Goal: Task Accomplishment & Management: Use online tool/utility

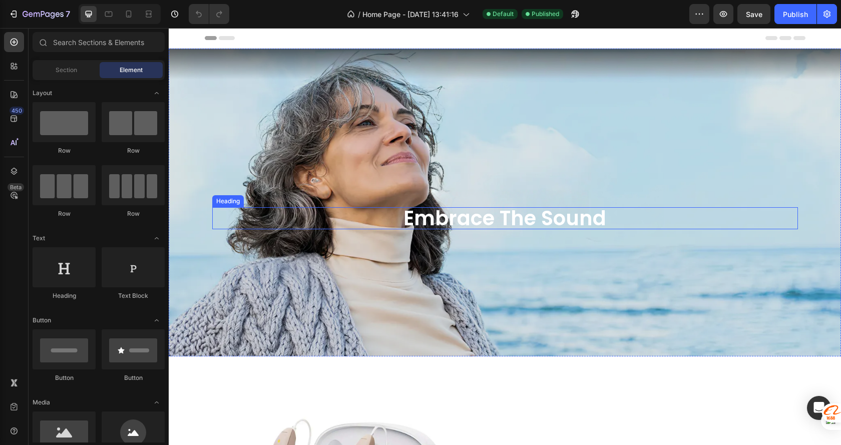
click at [583, 219] on h2 "embrace the sound" at bounding box center [505, 218] width 586 height 22
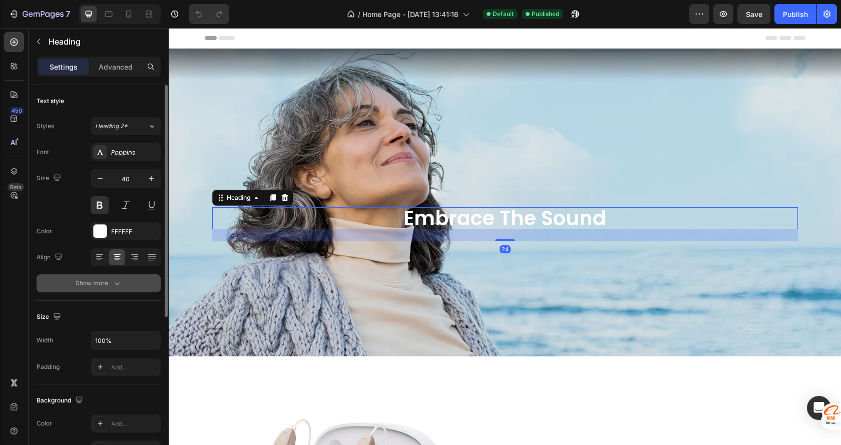
click at [124, 282] on button "Show more" at bounding box center [99, 283] width 124 height 18
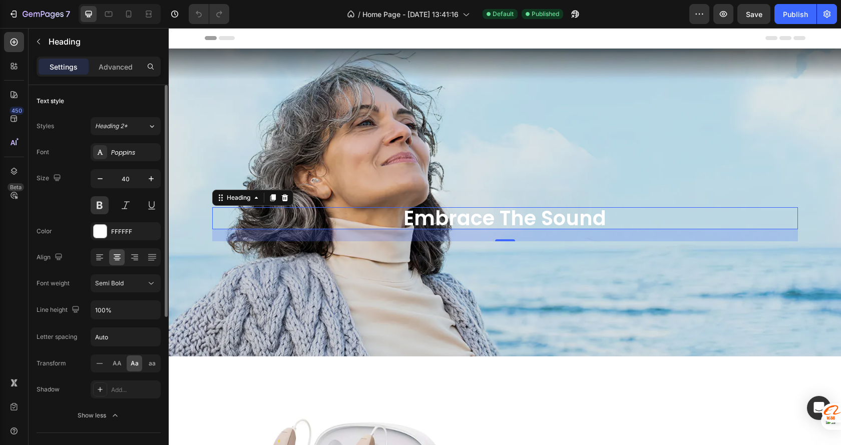
scroll to position [100, 0]
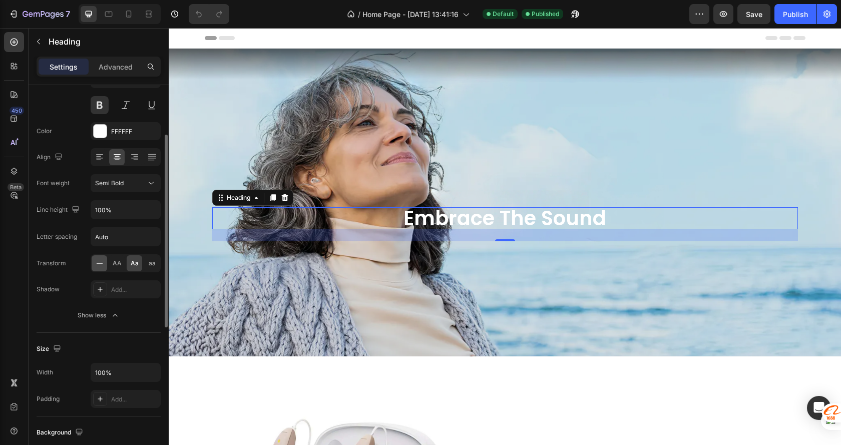
click at [95, 261] on icon at bounding box center [100, 263] width 10 height 10
click at [415, 218] on h2 "embrace the sound" at bounding box center [505, 218] width 586 height 22
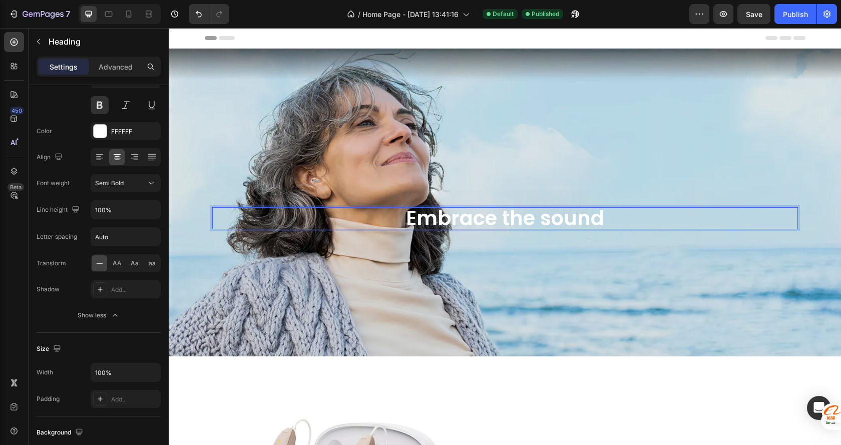
click at [601, 214] on p "Embrace the sound" at bounding box center [505, 218] width 584 height 20
click at [540, 215] on p "Embrace the sounds" at bounding box center [505, 218] width 584 height 20
click at [653, 243] on div "Embrace the Sounds Heading 24" at bounding box center [505, 153] width 601 height 209
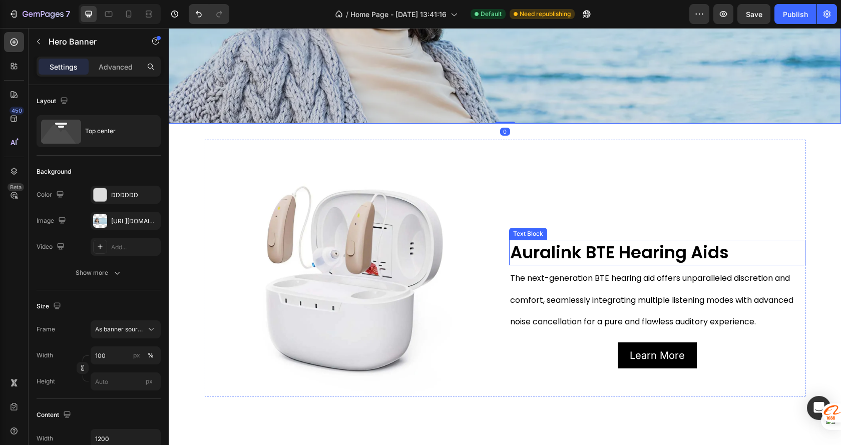
scroll to position [250, 0]
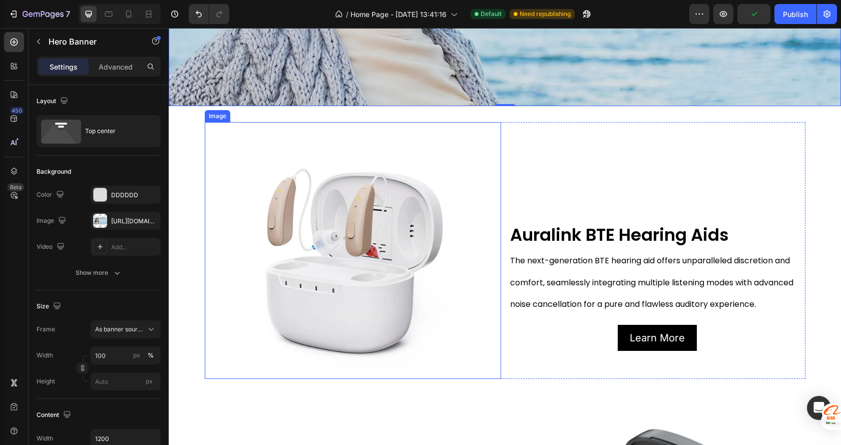
click at [499, 234] on div "Image Auralink BTE Hearing Aids Text Block The next-generation BTE hearing aid …" at bounding box center [505, 250] width 601 height 257
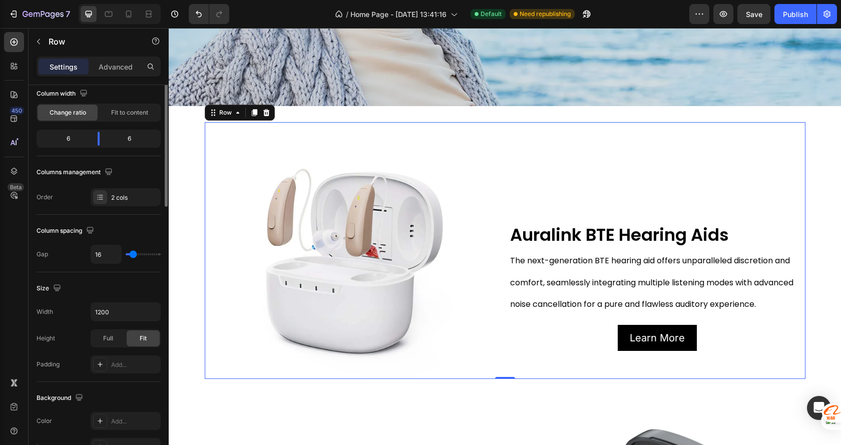
scroll to position [0, 0]
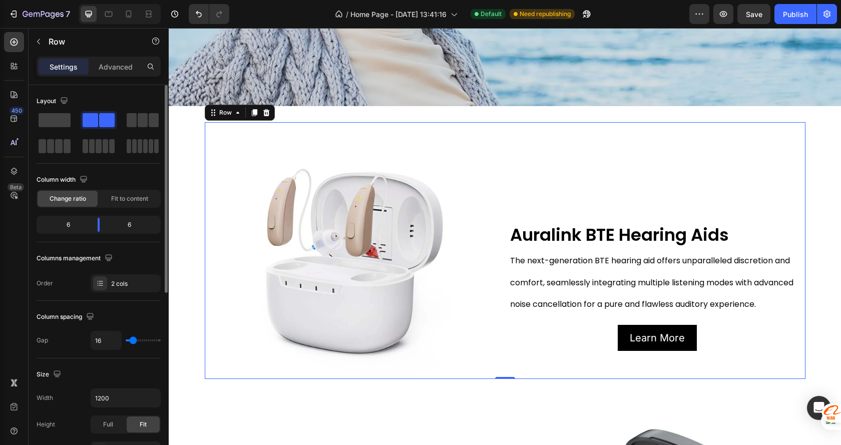
click at [107, 79] on div "Settings Advanced" at bounding box center [99, 71] width 140 height 29
click at [107, 68] on p "Advanced" at bounding box center [116, 67] width 34 height 11
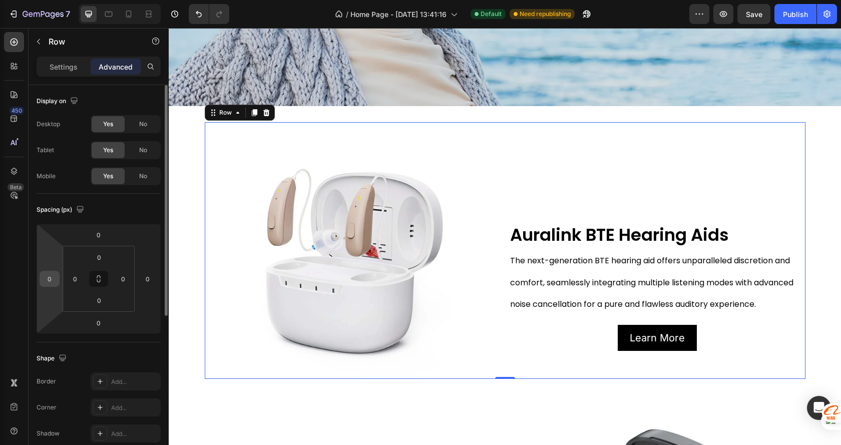
click at [53, 276] on input "0" at bounding box center [49, 278] width 15 height 15
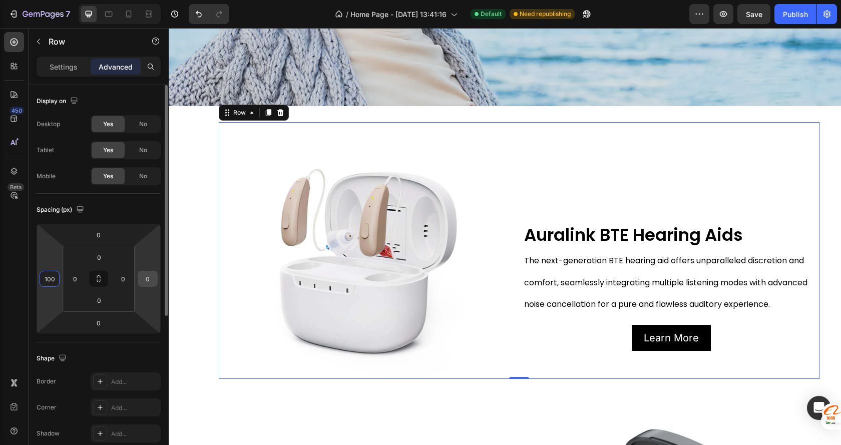
type input "100"
click at [154, 277] on input "0" at bounding box center [147, 278] width 15 height 15
type input "0"
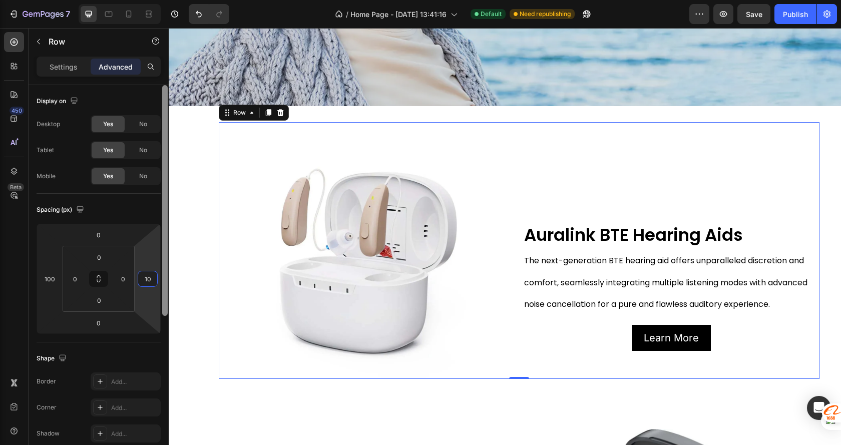
type input "100"
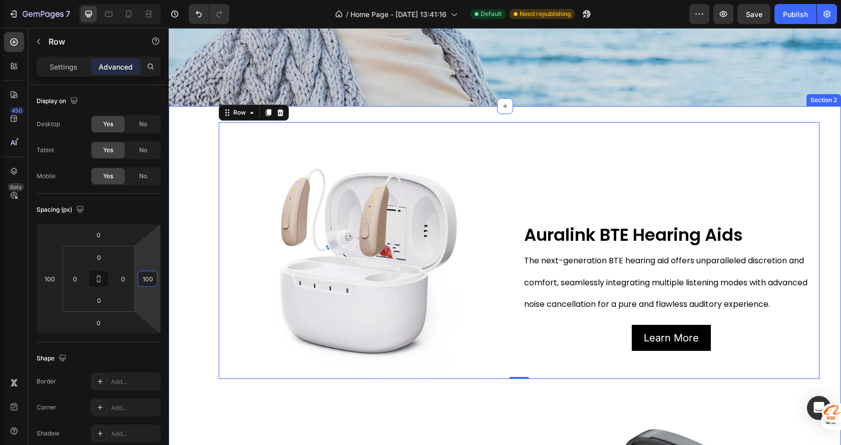
click at [194, 309] on div "Image Auralink BTE Hearing Aids Text Block The next-generation BTE hearing aid …" at bounding box center [505, 401] width 672 height 559
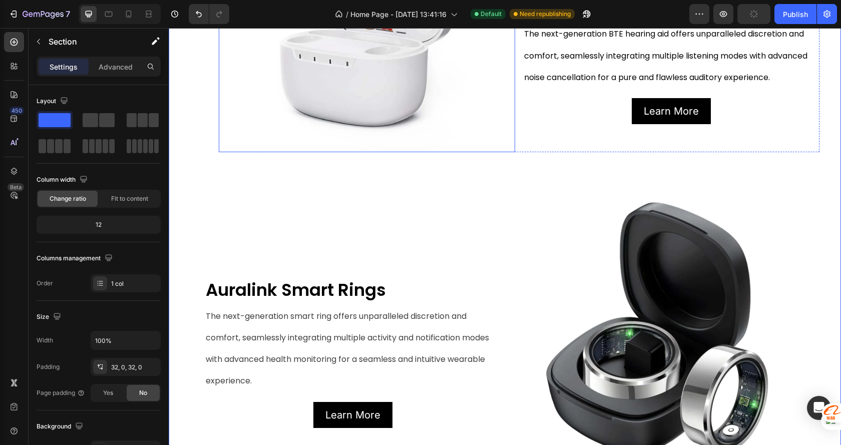
scroll to position [501, 0]
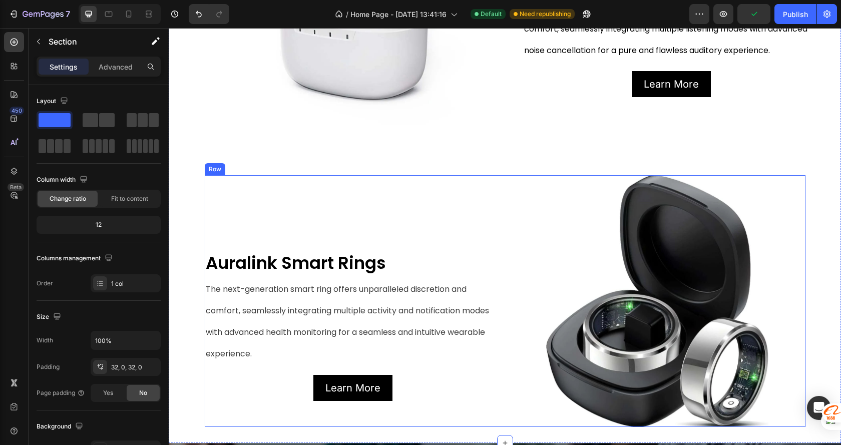
click at [314, 224] on div "Auralink Smart Rings Text Block The next-generation smart ring offers unparalle…" at bounding box center [353, 301] width 296 height 252
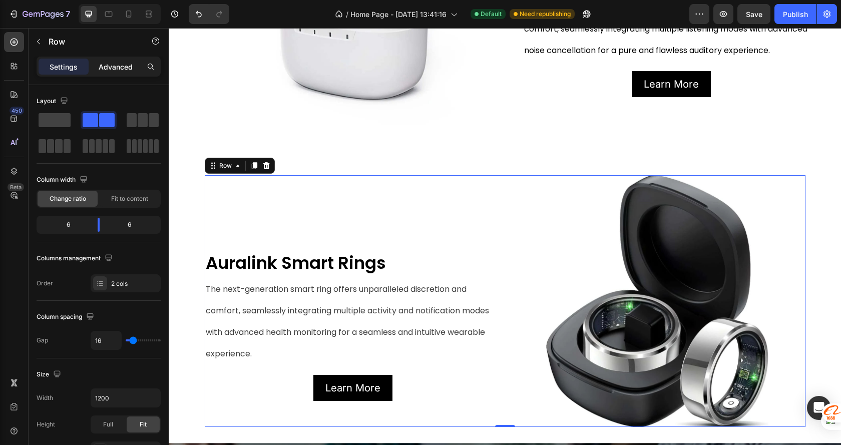
click at [108, 72] on div "Advanced" at bounding box center [116, 67] width 50 height 16
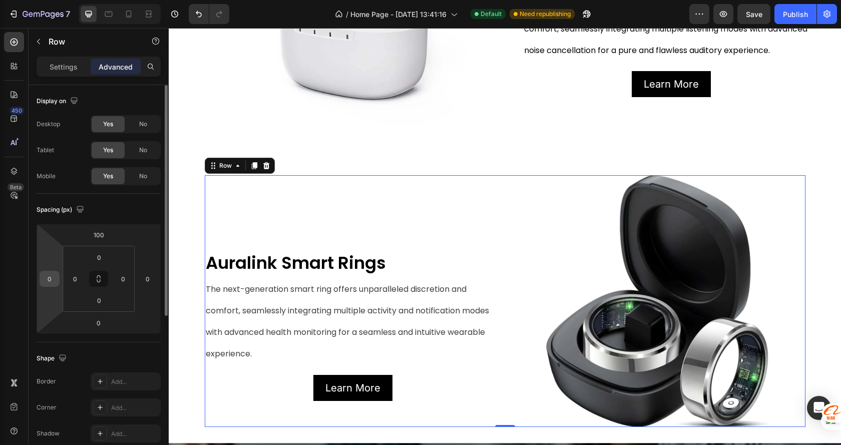
click at [47, 282] on input "0" at bounding box center [49, 278] width 15 height 15
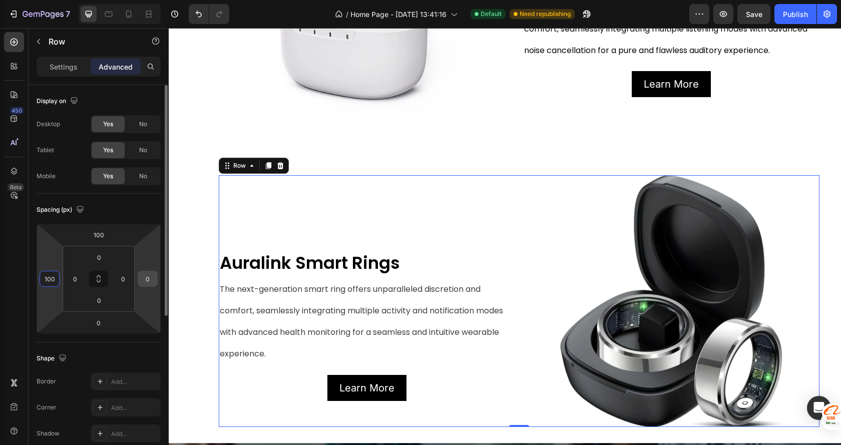
type input "100"
click at [148, 275] on input "0" at bounding box center [147, 278] width 15 height 15
type input "100"
click at [156, 208] on div "Spacing (px)" at bounding box center [99, 210] width 124 height 16
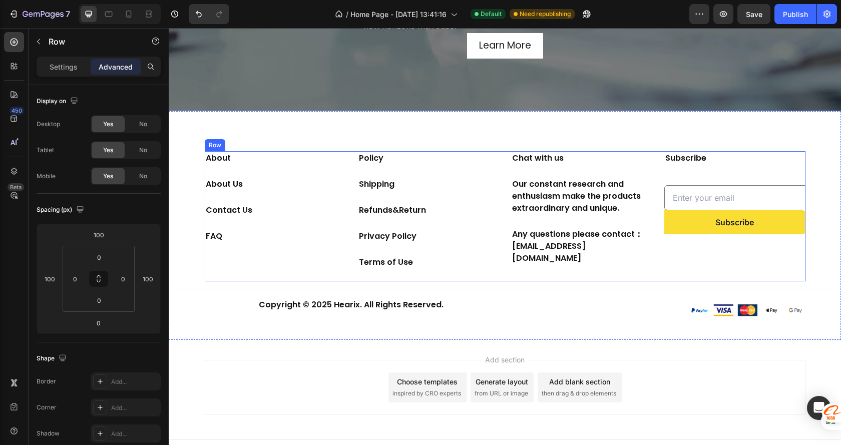
scroll to position [1140, 0]
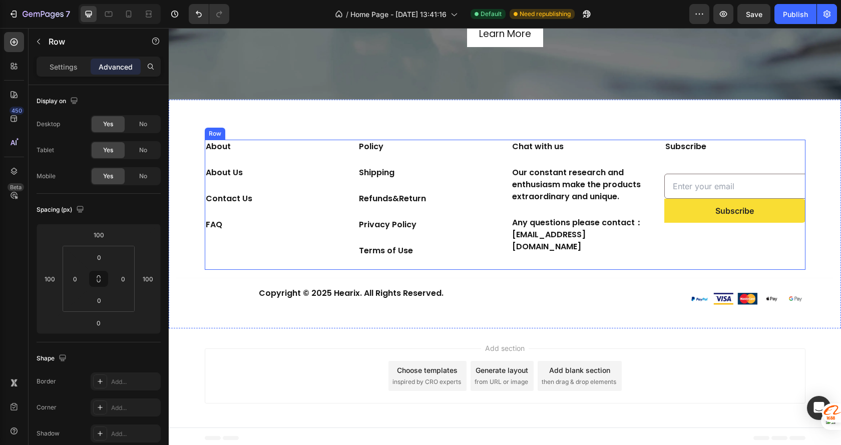
click at [493, 255] on div "Policy Text block Shipping Text block Refunds&Return Text block Privacy Policy …" at bounding box center [428, 205] width 141 height 130
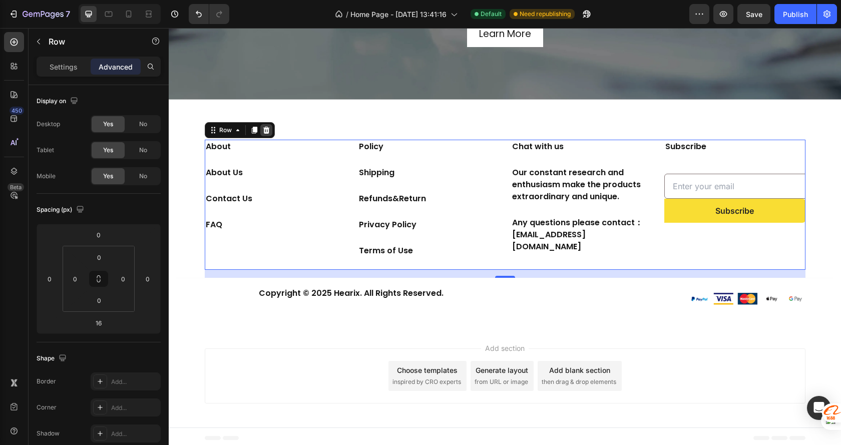
click at [262, 127] on icon at bounding box center [266, 130] width 8 height 8
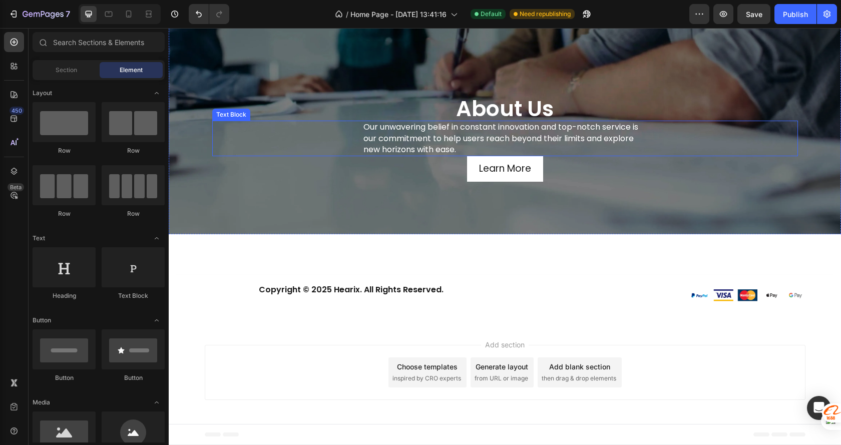
scroll to position [1002, 0]
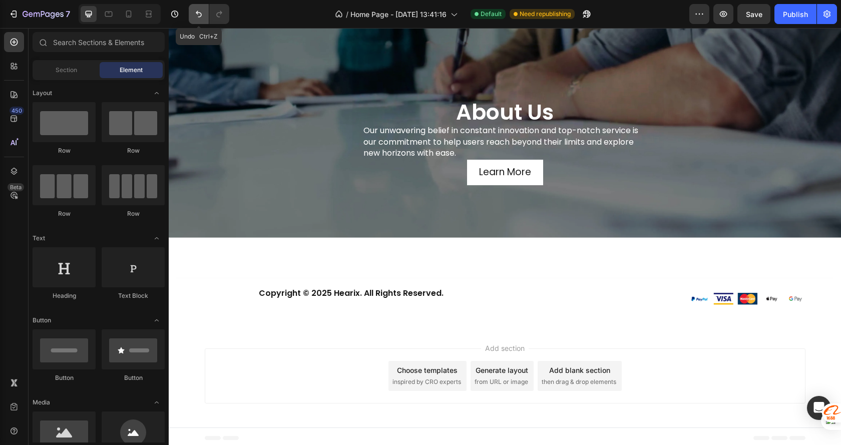
click at [197, 16] on icon "Undo/Redo" at bounding box center [199, 14] width 10 height 10
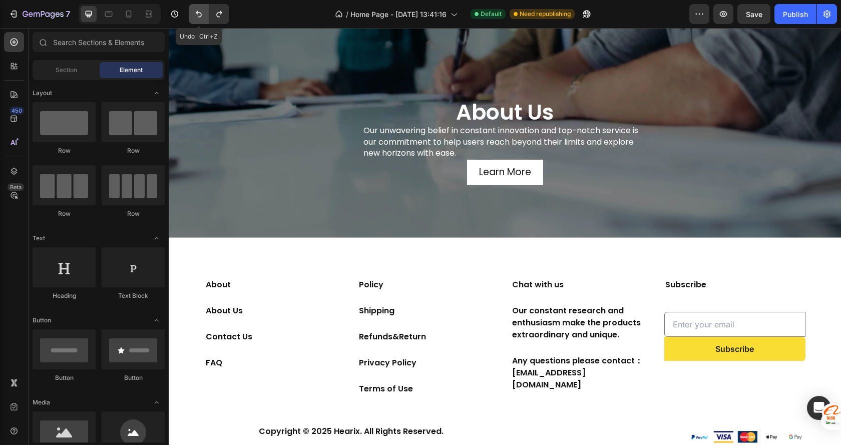
scroll to position [1140, 0]
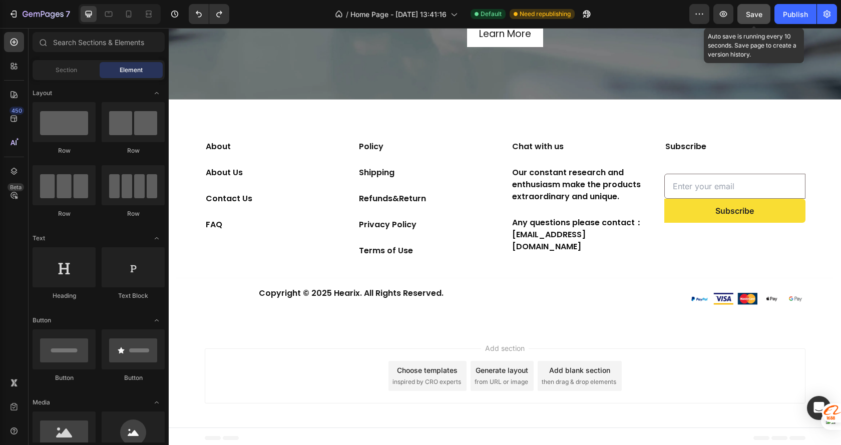
click at [764, 10] on button "Save" at bounding box center [753, 14] width 33 height 20
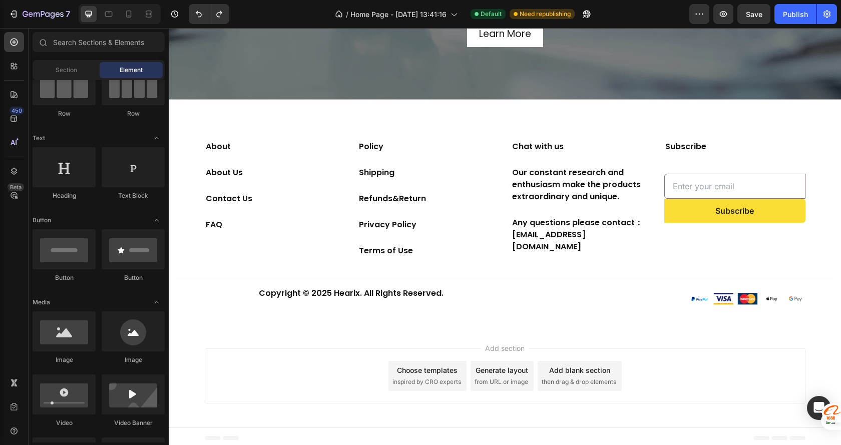
scroll to position [0, 0]
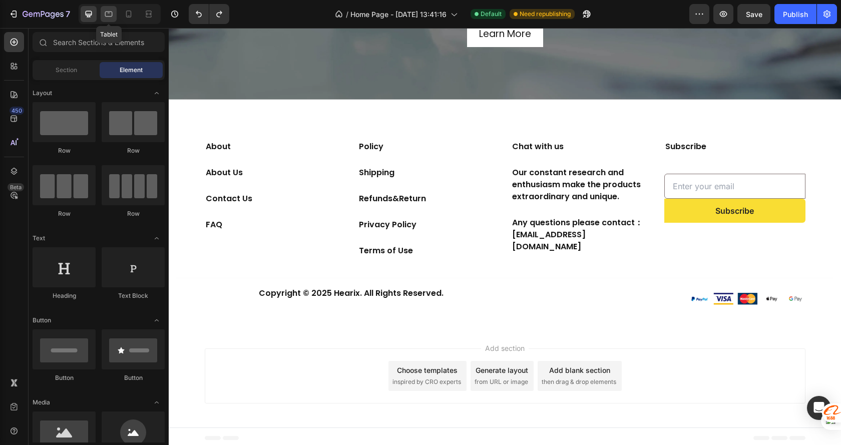
click at [109, 15] on icon at bounding box center [109, 14] width 10 height 10
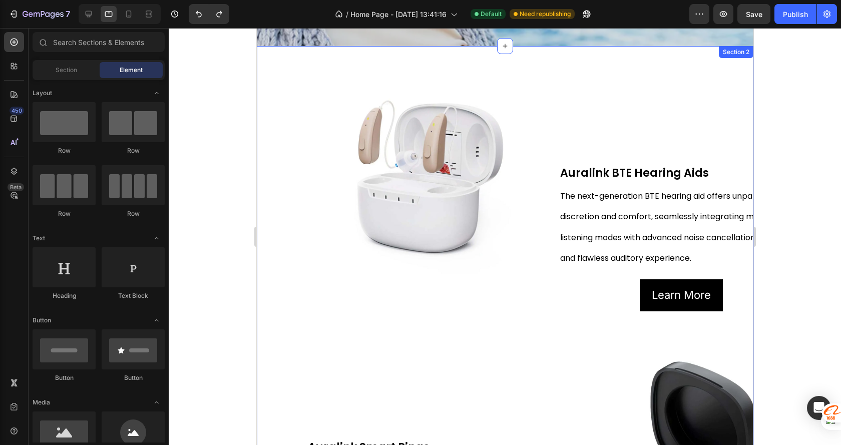
scroll to position [250, 0]
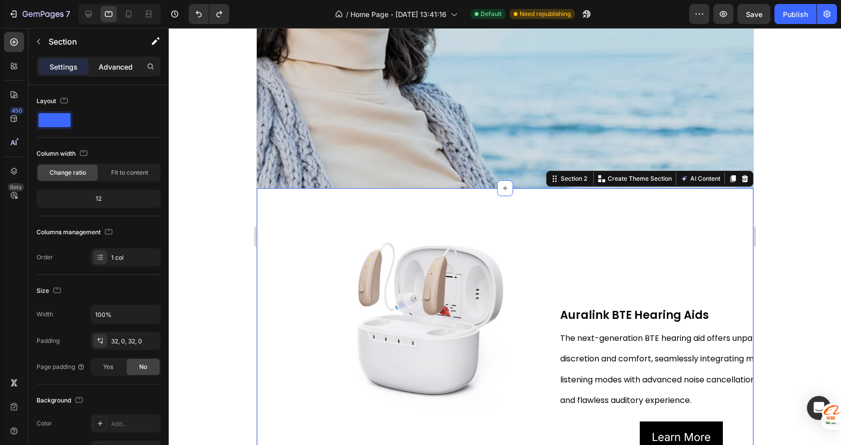
click at [123, 68] on p "Advanced" at bounding box center [116, 67] width 34 height 11
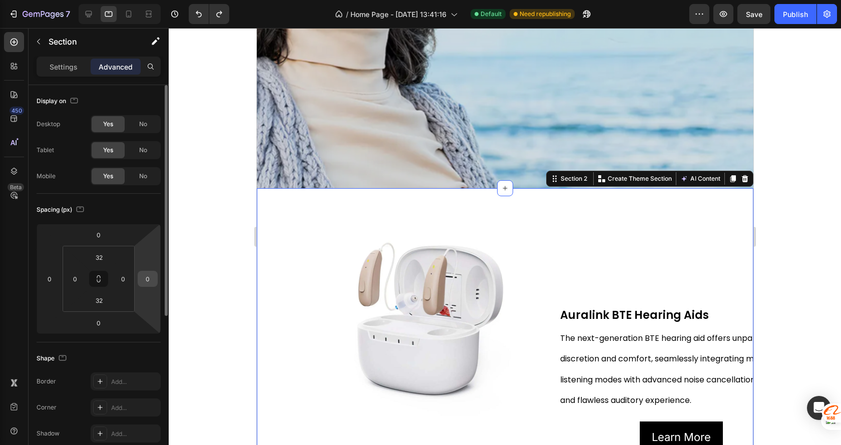
click at [151, 278] on input "0" at bounding box center [147, 278] width 15 height 15
type input "1"
type input "0"
click at [122, 281] on input "0" at bounding box center [123, 278] width 15 height 15
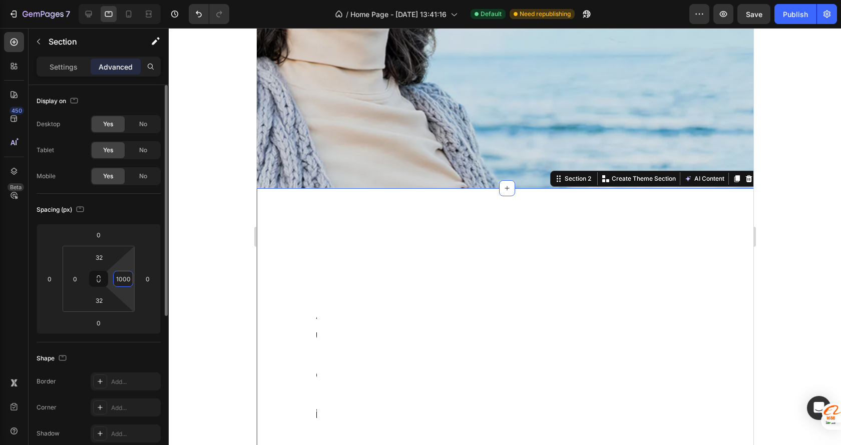
type input "100"
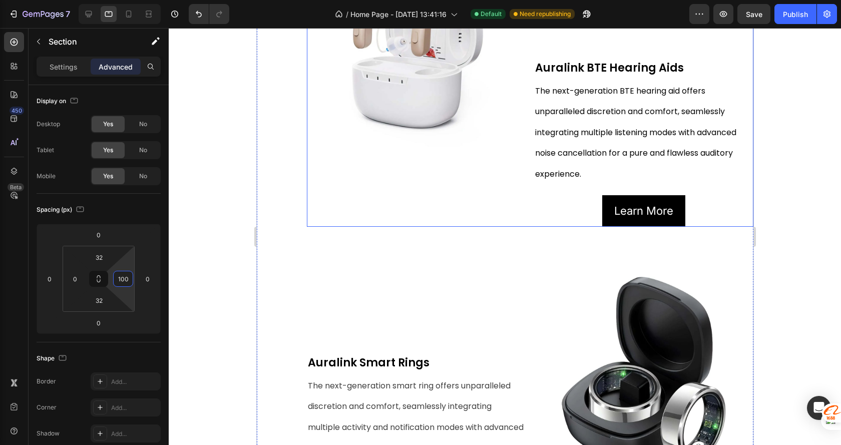
scroll to position [451, 0]
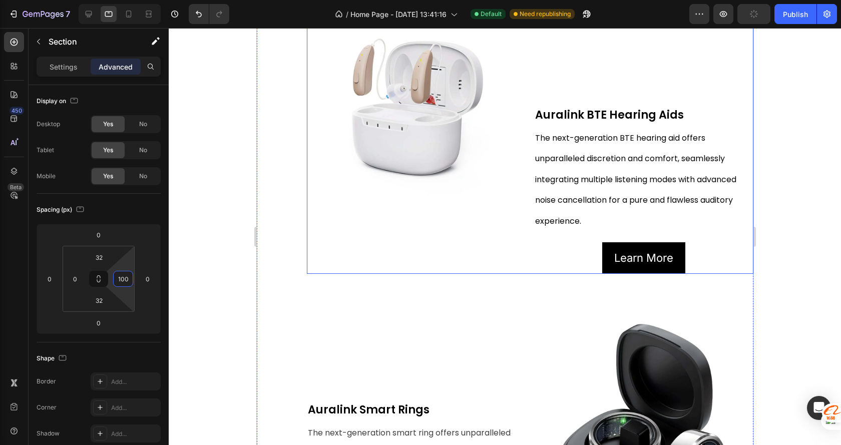
click at [341, 199] on div "Image" at bounding box center [415, 139] width 219 height 270
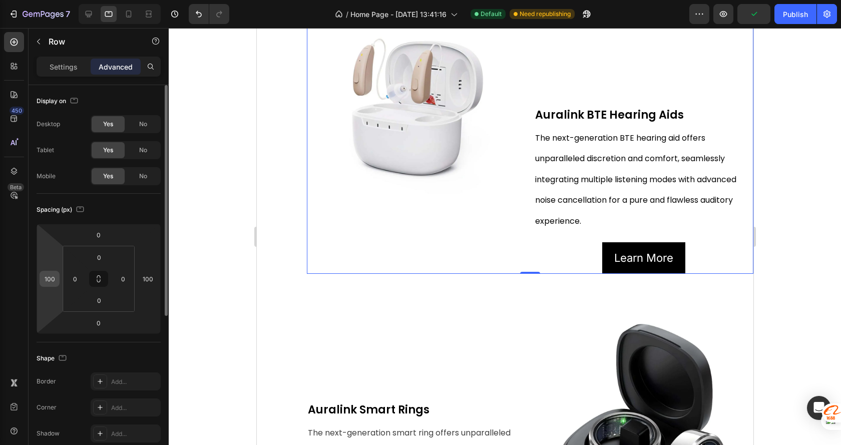
click at [51, 280] on input "100" at bounding box center [49, 278] width 15 height 15
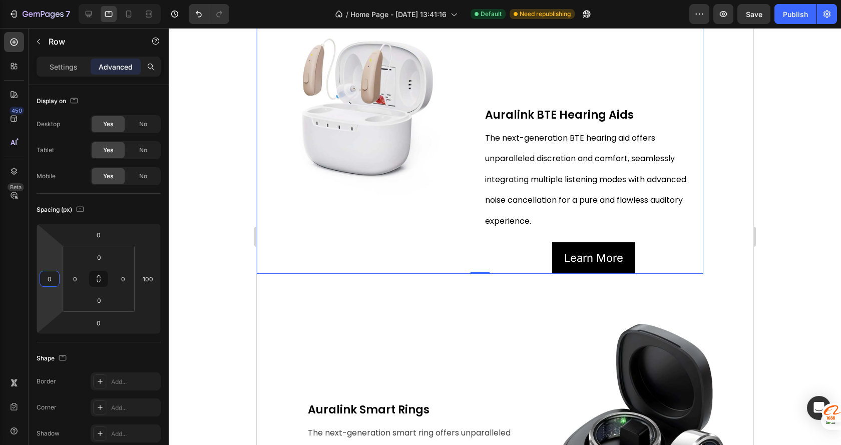
type input "0"
drag, startPoint x: 800, startPoint y: 186, endPoint x: 761, endPoint y: 190, distance: 39.8
click at [800, 186] on div at bounding box center [505, 236] width 672 height 417
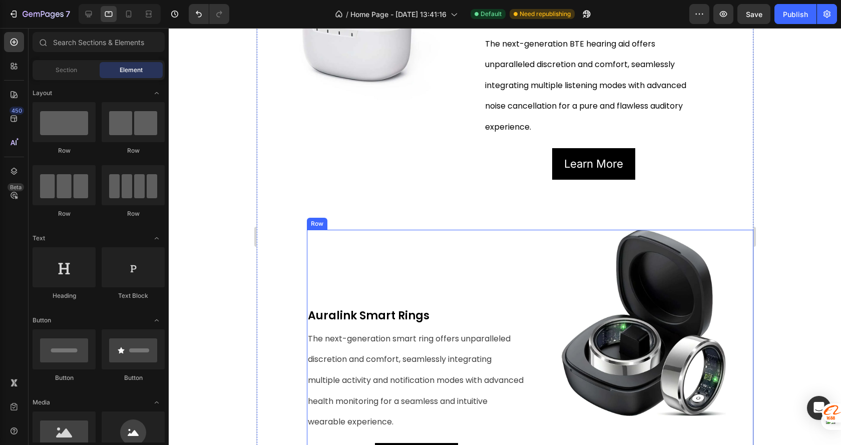
scroll to position [501, 0]
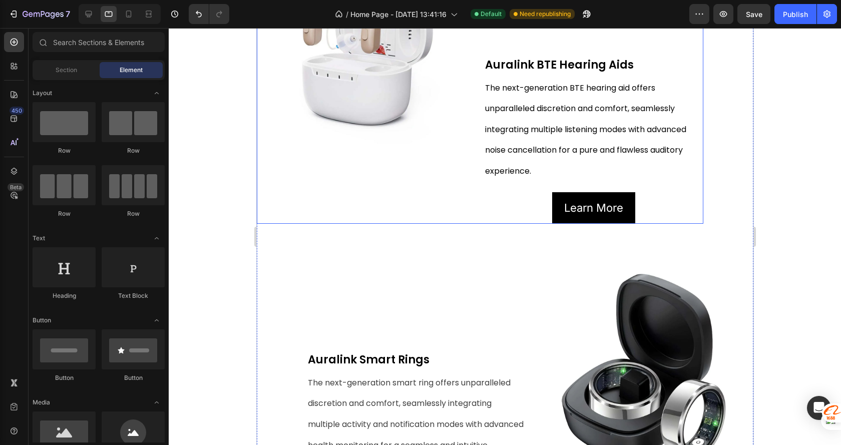
click at [368, 177] on div "Image" at bounding box center [365, 89] width 219 height 270
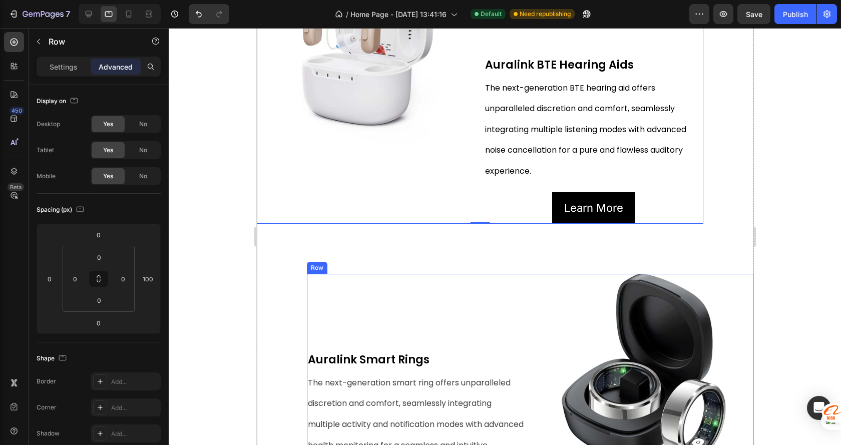
click at [483, 320] on div "Auralink Smart Rings Text Block The next-generation smart ring offers unparalle…" at bounding box center [415, 396] width 219 height 245
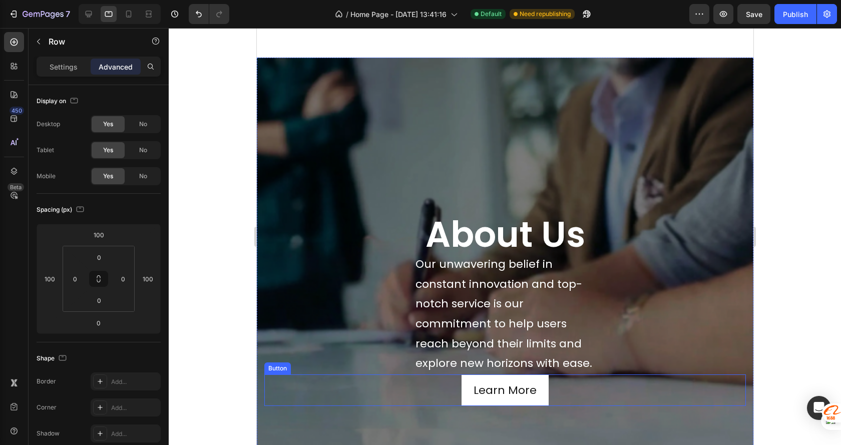
scroll to position [1051, 0]
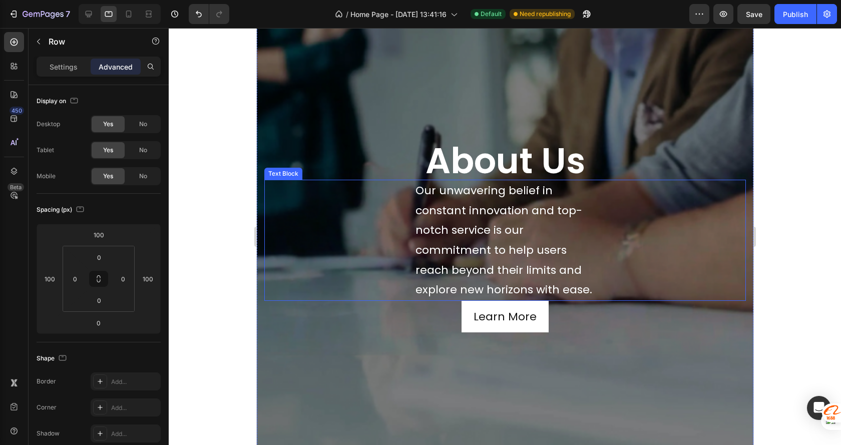
click at [500, 259] on p "Our unwavering belief in constant innovation and top-notch service is our commi…" at bounding box center [504, 240] width 179 height 119
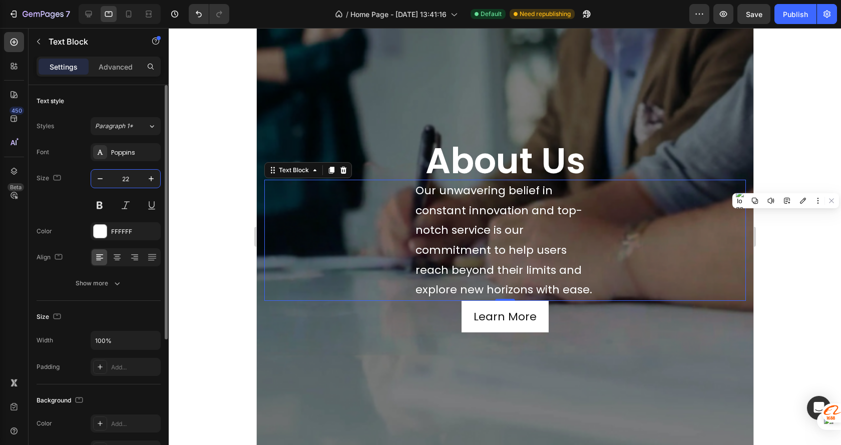
click at [129, 177] on input "22" at bounding box center [125, 179] width 33 height 18
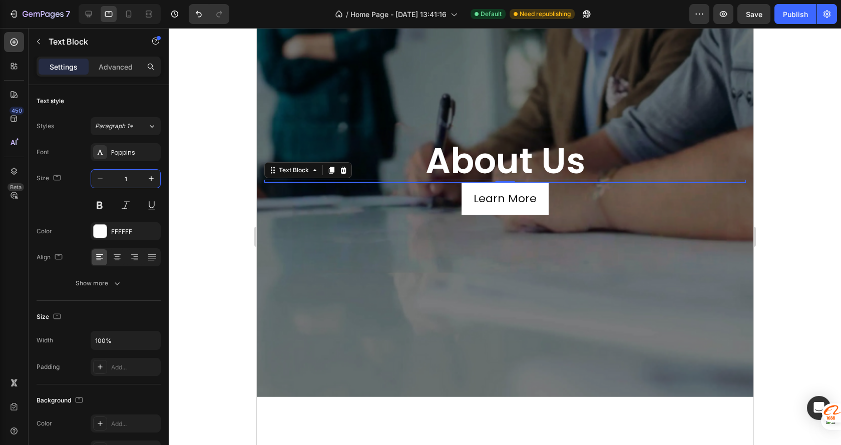
type input "16"
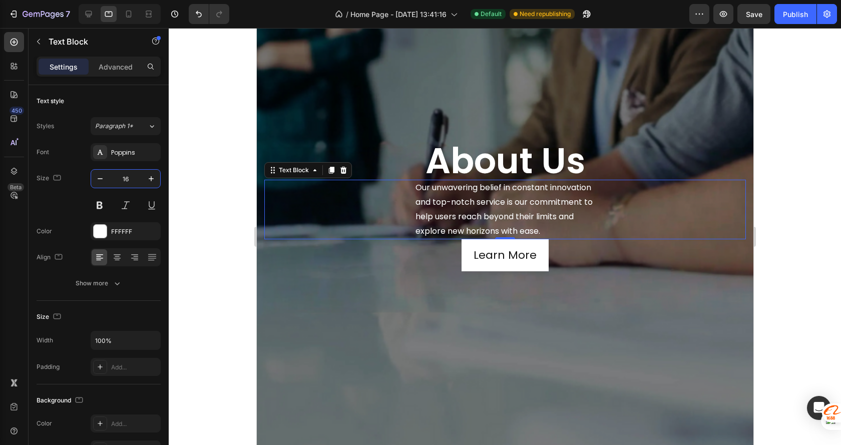
click at [791, 158] on div at bounding box center [505, 236] width 672 height 417
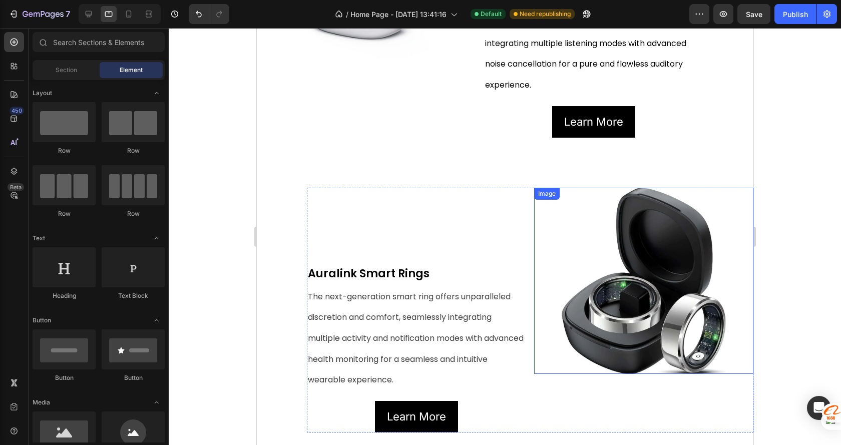
scroll to position [542, 0]
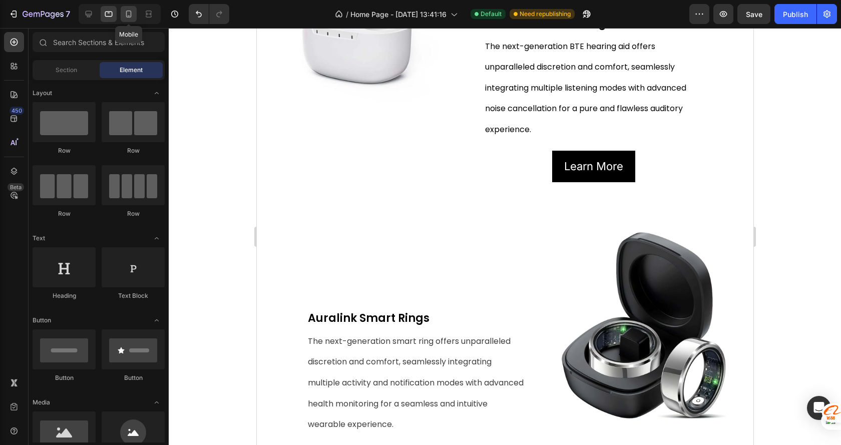
click at [122, 17] on div at bounding box center [129, 14] width 16 height 16
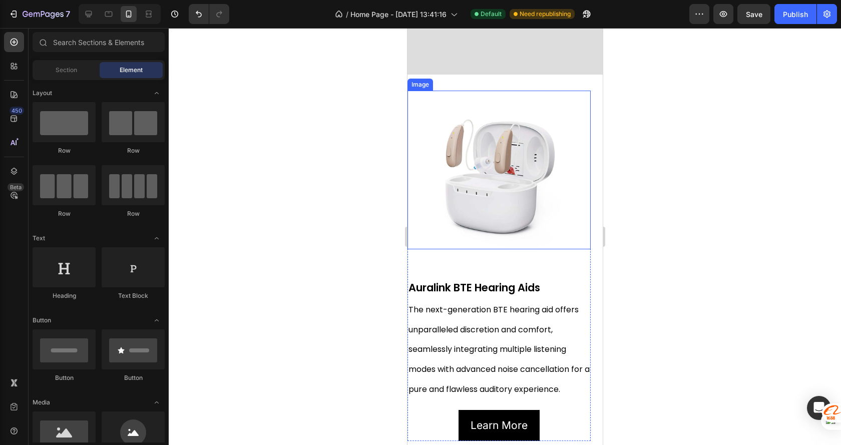
scroll to position [100, 0]
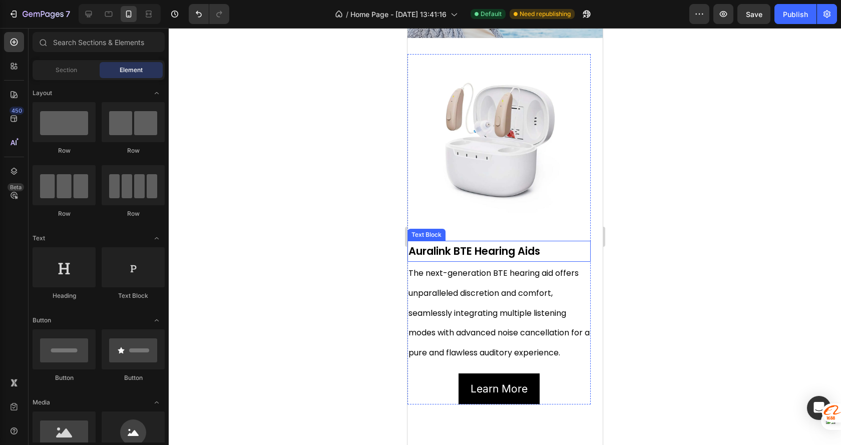
click at [533, 244] on strong "Auralink BTE Hearing Aids" at bounding box center [474, 251] width 132 height 15
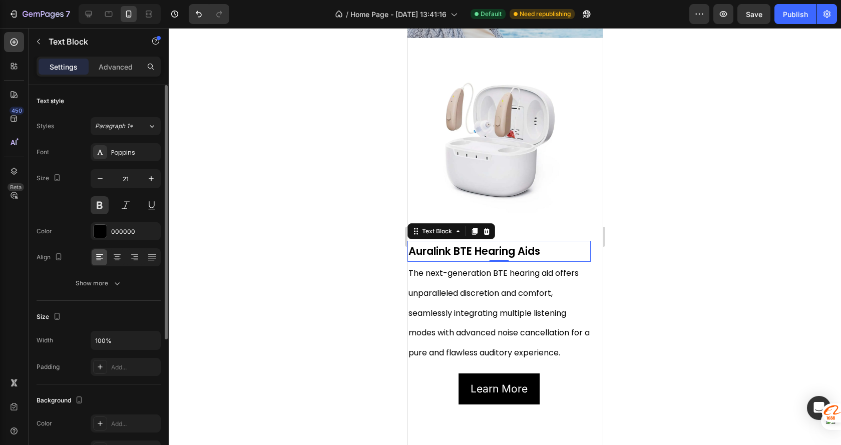
scroll to position [50, 0]
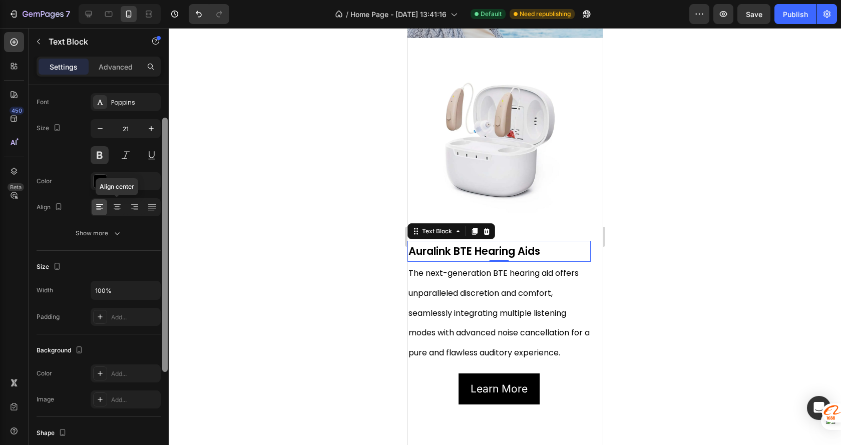
click at [117, 207] on icon at bounding box center [117, 207] width 10 height 10
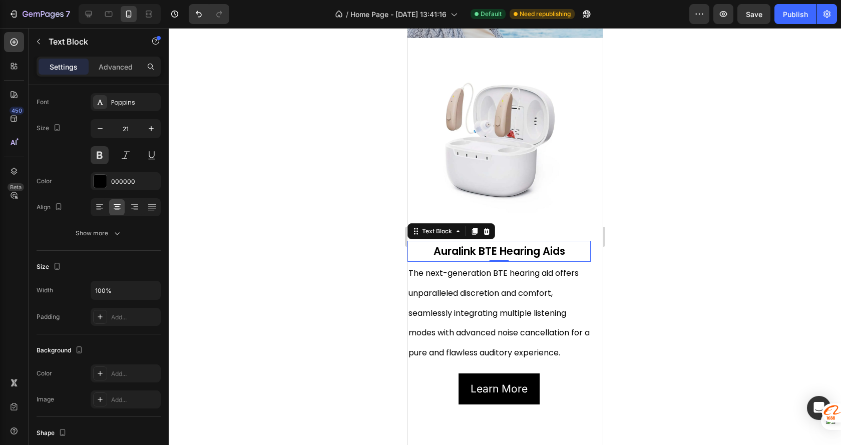
click at [536, 295] on p "The next-generation BTE hearing aid offers unparalleled discretion and comfort,…" at bounding box center [498, 313] width 181 height 100
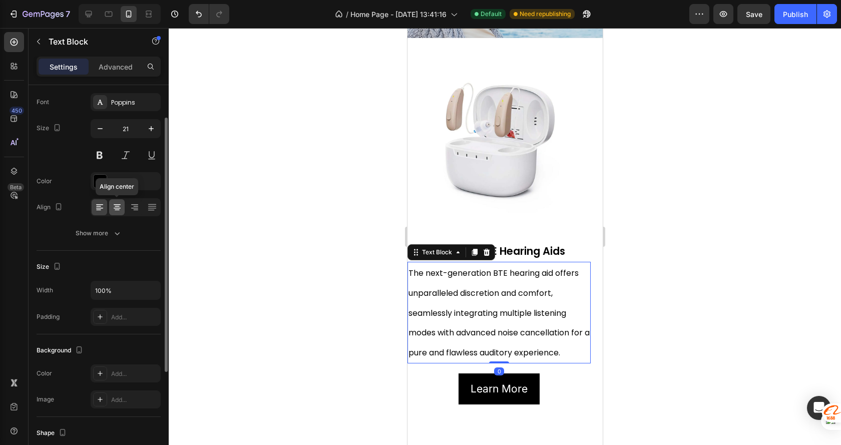
click at [113, 207] on icon at bounding box center [117, 207] width 10 height 10
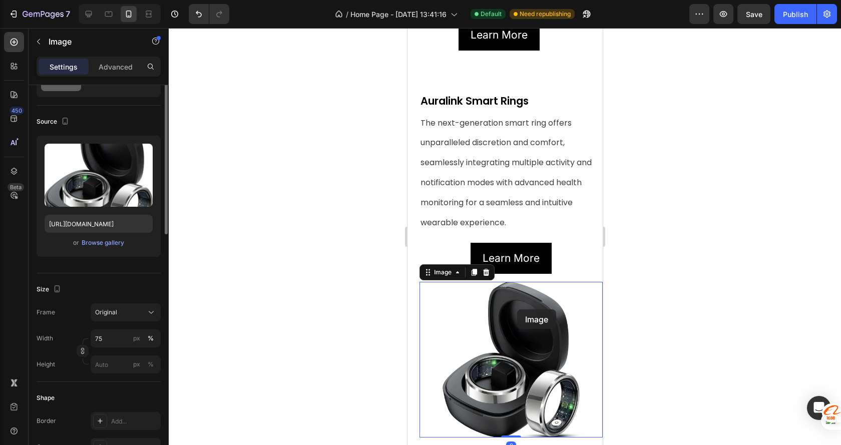
scroll to position [0, 0]
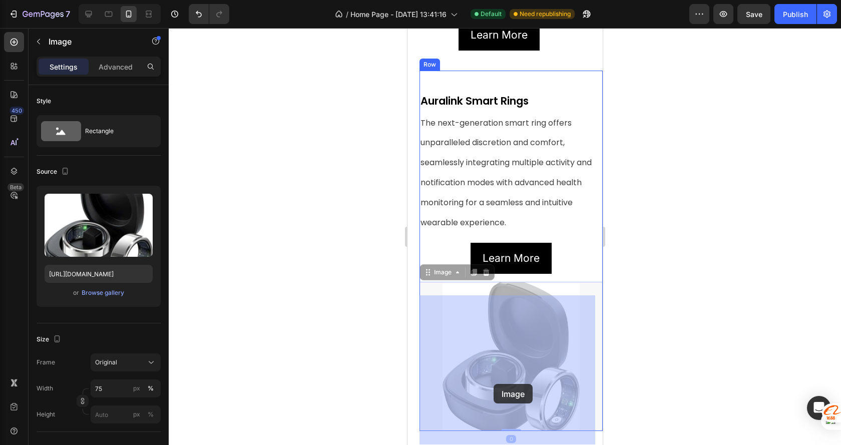
drag, startPoint x: 524, startPoint y: 371, endPoint x: 492, endPoint y: 385, distance: 34.5
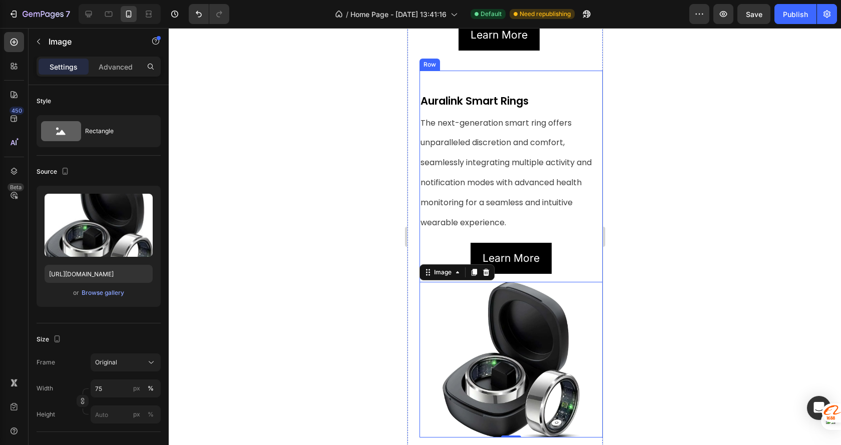
click at [581, 92] on div "Auralink Smart Rings Text Block The next-generation smart ring offers unparalle…" at bounding box center [510, 172] width 183 height 203
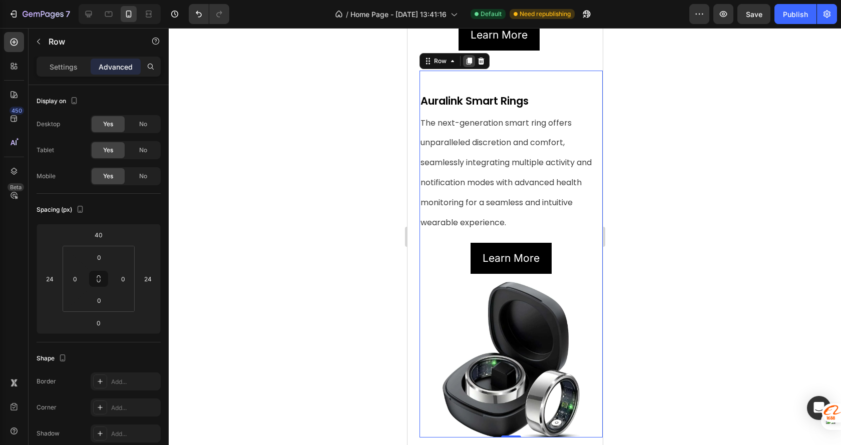
click at [468, 65] on icon at bounding box center [469, 61] width 6 height 7
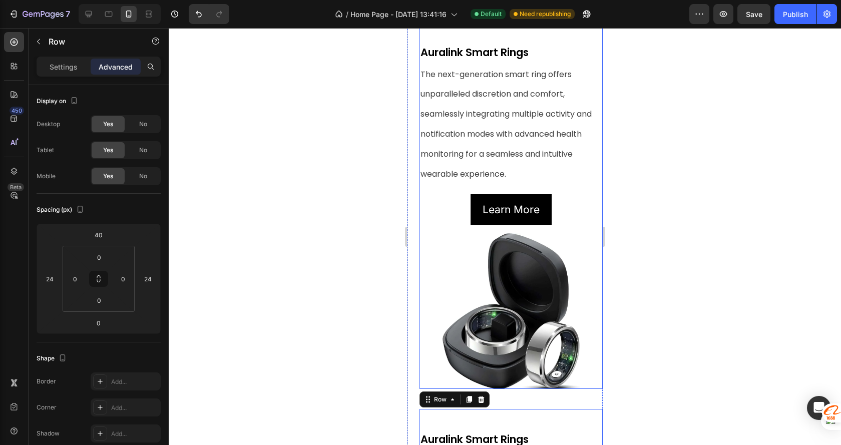
scroll to position [452, 0]
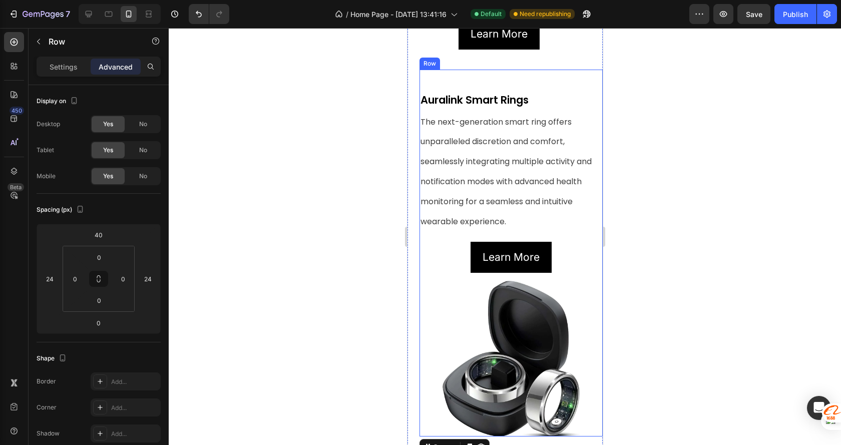
click at [575, 96] on div "Auralink Smart Rings Text Block The next-generation smart ring offers unparalle…" at bounding box center [510, 171] width 183 height 203
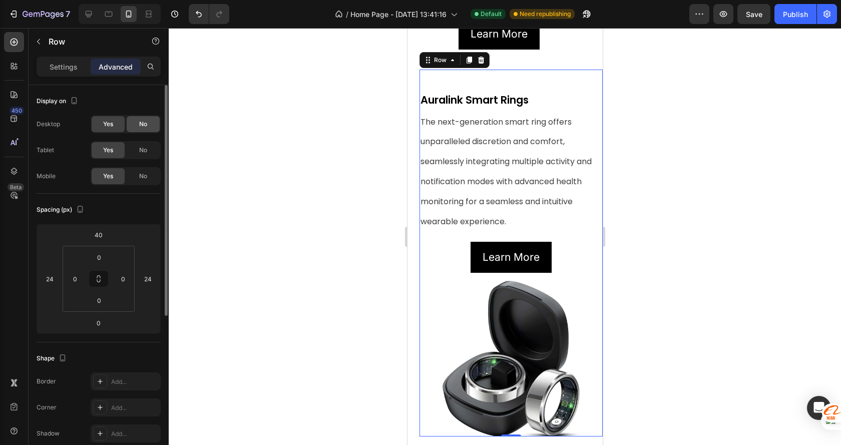
click at [144, 127] on span "No" at bounding box center [143, 124] width 8 height 9
click at [104, 115] on div "Yes No" at bounding box center [126, 124] width 70 height 18
click at [112, 119] on div "Yes" at bounding box center [108, 124] width 33 height 16
drag, startPoint x: 107, startPoint y: 14, endPoint x: 12, endPoint y: 66, distance: 109.1
click at [107, 14] on icon at bounding box center [109, 14] width 10 height 10
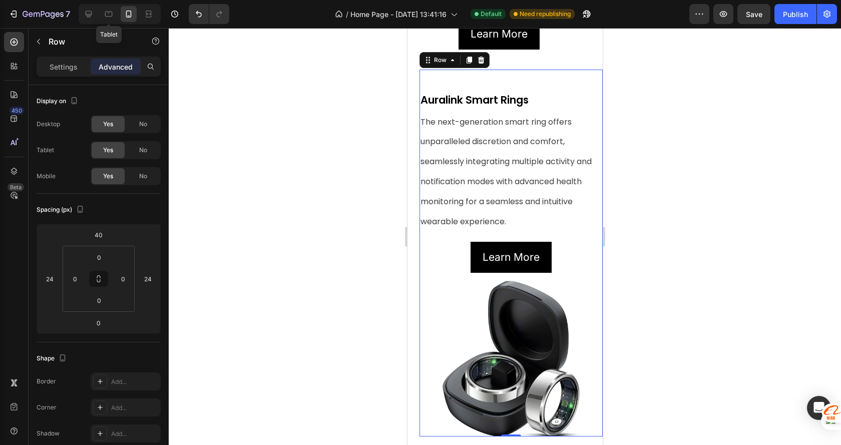
type input "100"
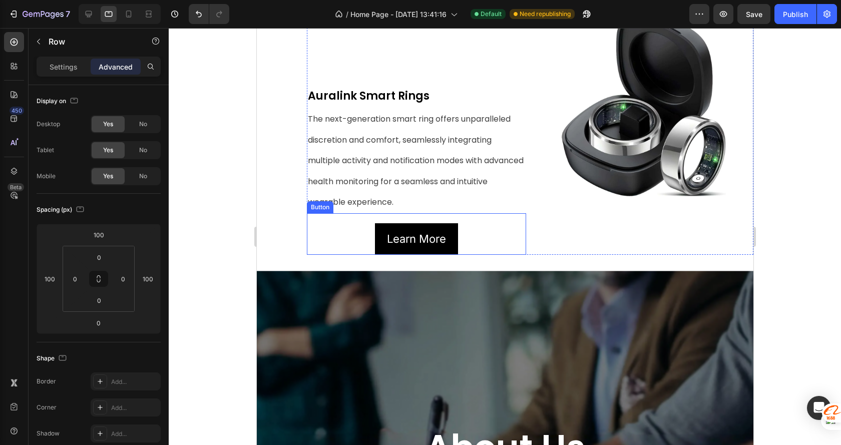
scroll to position [901, 0]
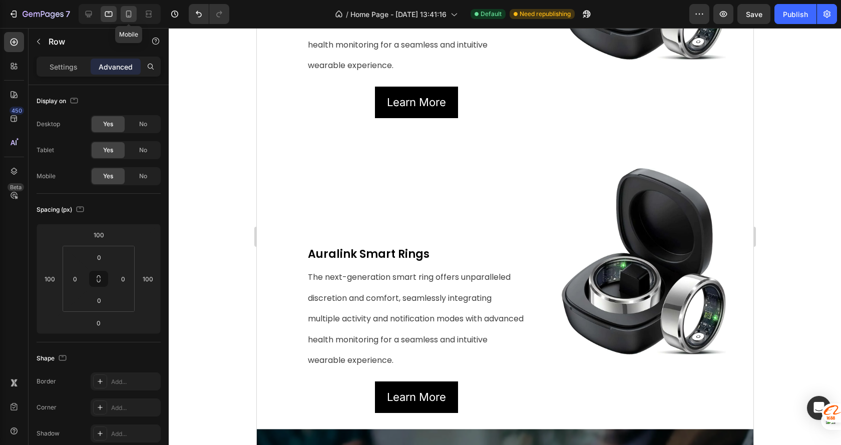
click at [134, 11] on icon at bounding box center [129, 14] width 10 height 10
type input "40"
type input "24"
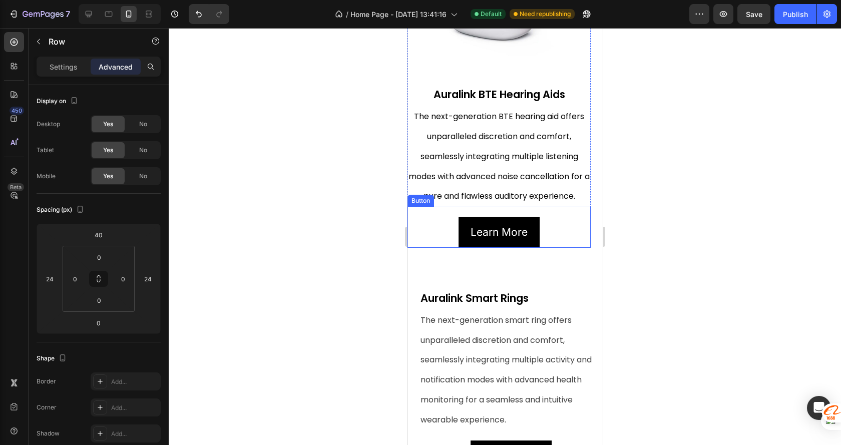
scroll to position [575, 0]
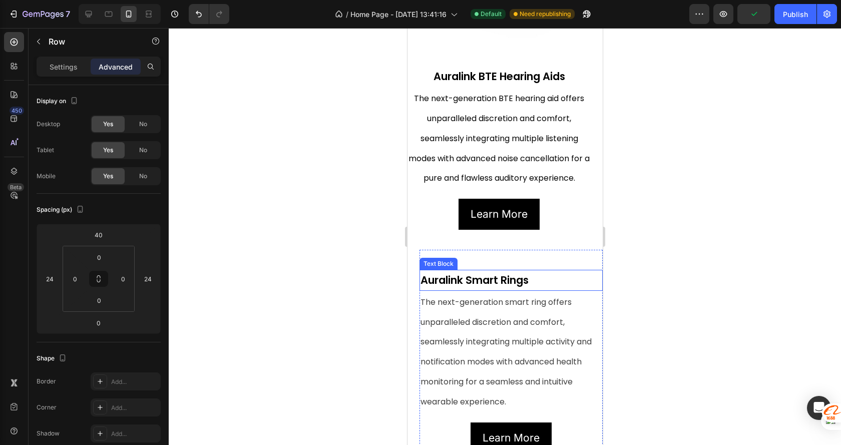
click at [454, 270] on div "Text Block" at bounding box center [438, 264] width 38 height 12
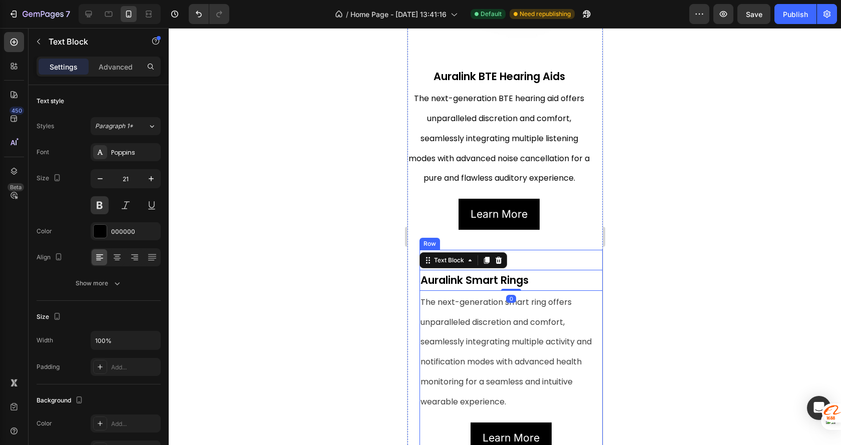
click at [579, 276] on div "Auralink Smart Rings Text Block 0 The next-generation smart ring offers unparal…" at bounding box center [510, 351] width 183 height 203
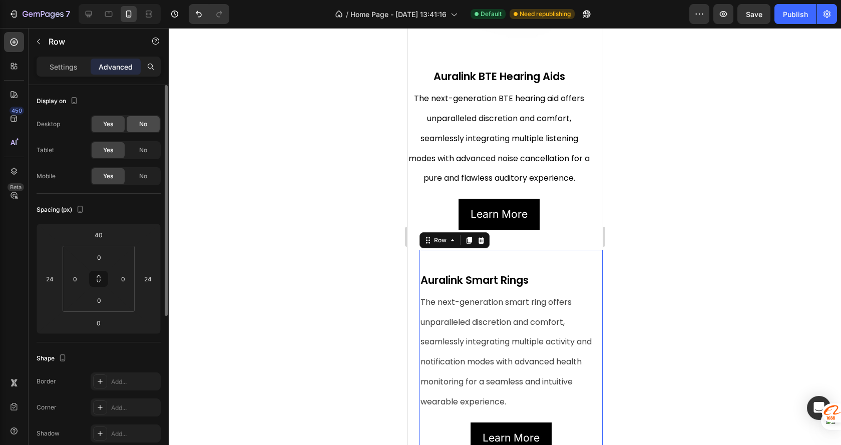
click at [141, 128] on span "No" at bounding box center [143, 124] width 8 height 9
click at [141, 146] on span "No" at bounding box center [143, 150] width 8 height 9
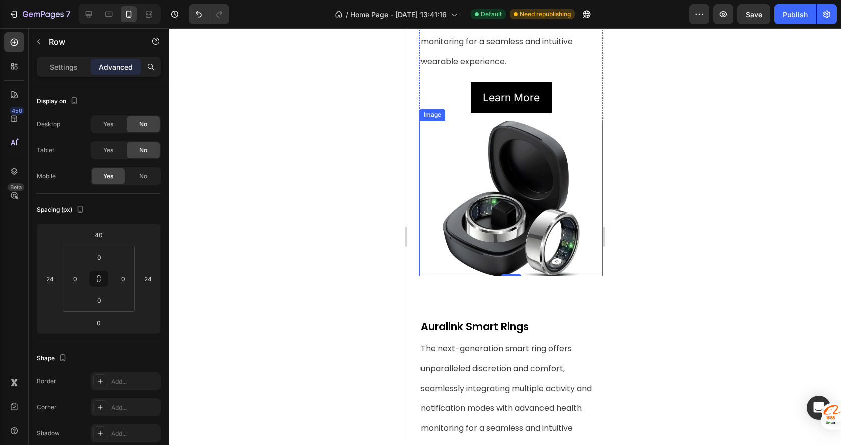
scroll to position [926, 0]
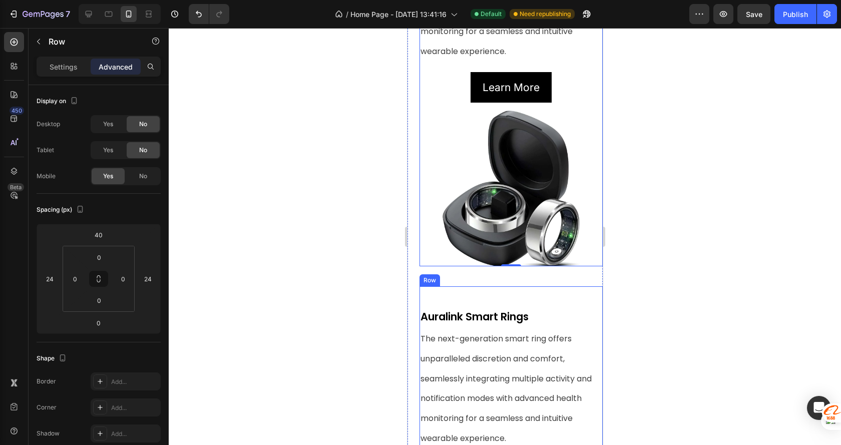
click at [546, 307] on div "Auralink Smart Rings Text Block The next-generation smart ring offers unparalle…" at bounding box center [510, 387] width 183 height 203
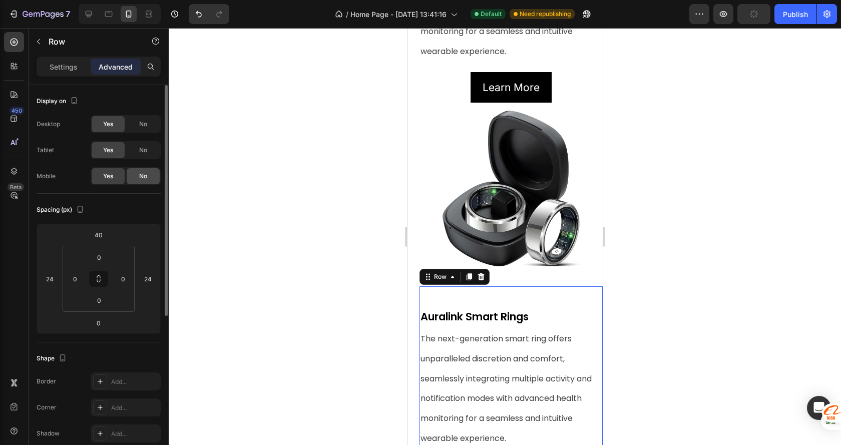
click at [139, 178] on span "No" at bounding box center [143, 176] width 8 height 9
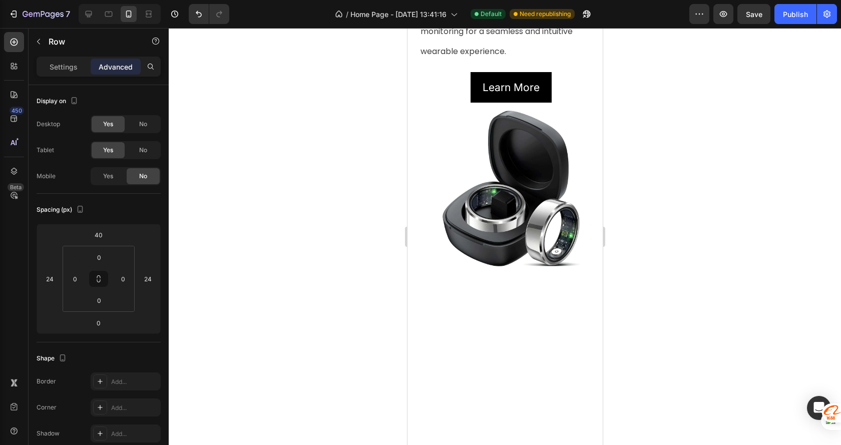
click at [697, 162] on div at bounding box center [505, 236] width 672 height 417
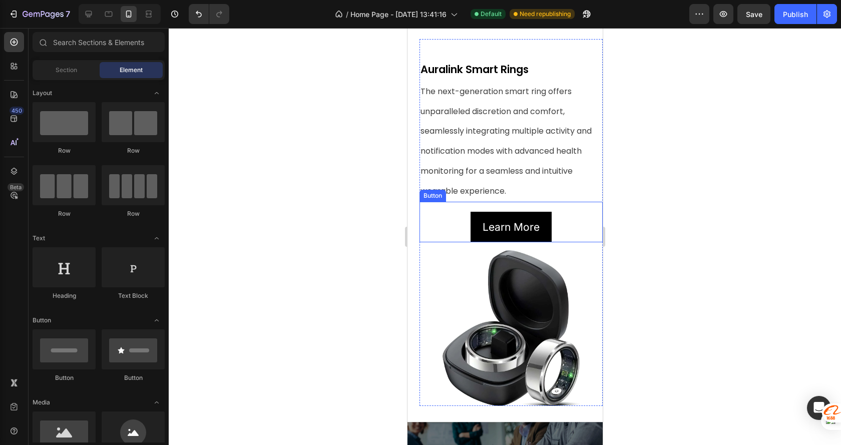
scroll to position [775, 0]
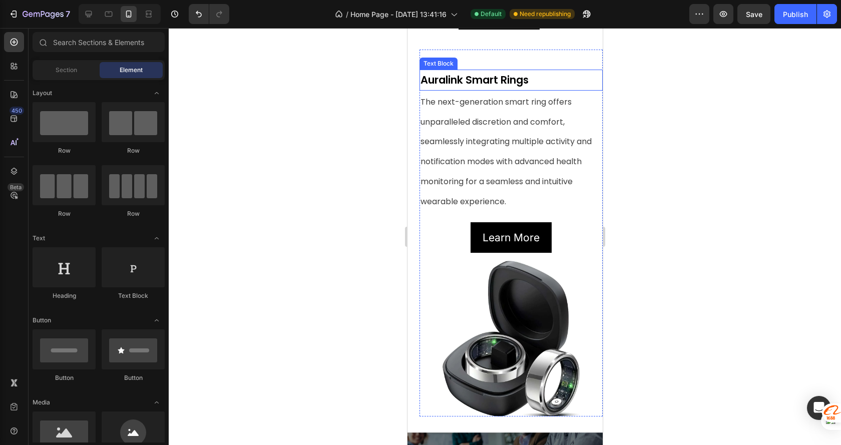
click at [568, 85] on p "Auralink Smart Rings" at bounding box center [510, 80] width 181 height 19
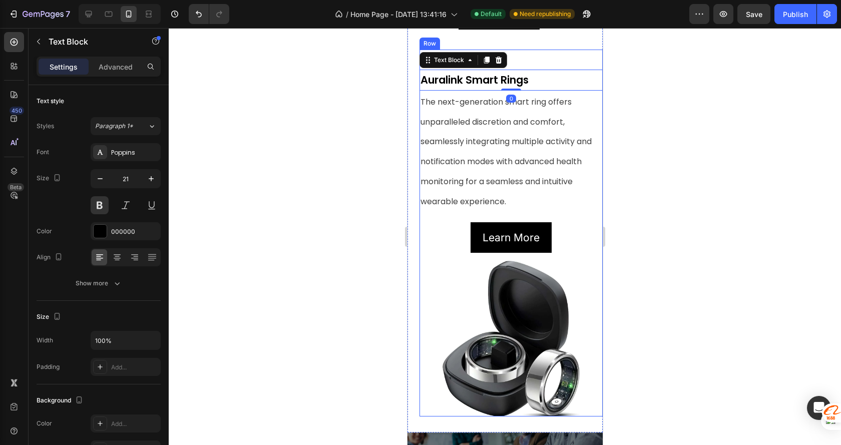
click at [566, 73] on div "Auralink Smart Rings Text Block 0 The next-generation smart ring offers unparal…" at bounding box center [510, 151] width 183 height 203
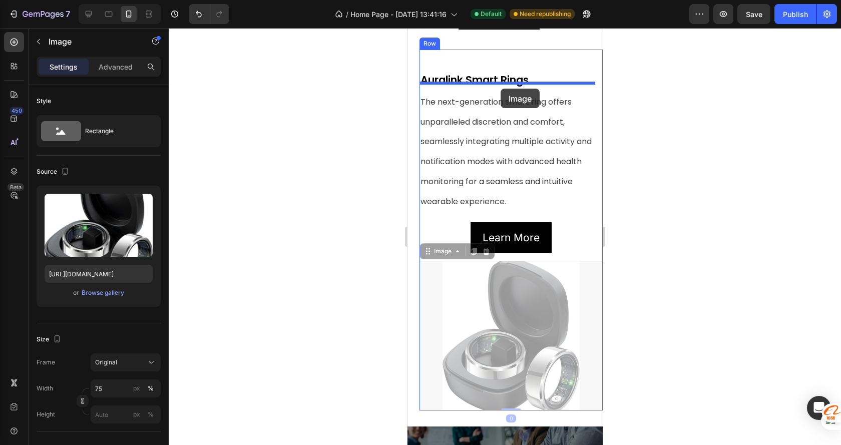
drag, startPoint x: 530, startPoint y: 334, endPoint x: 500, endPoint y: 89, distance: 247.6
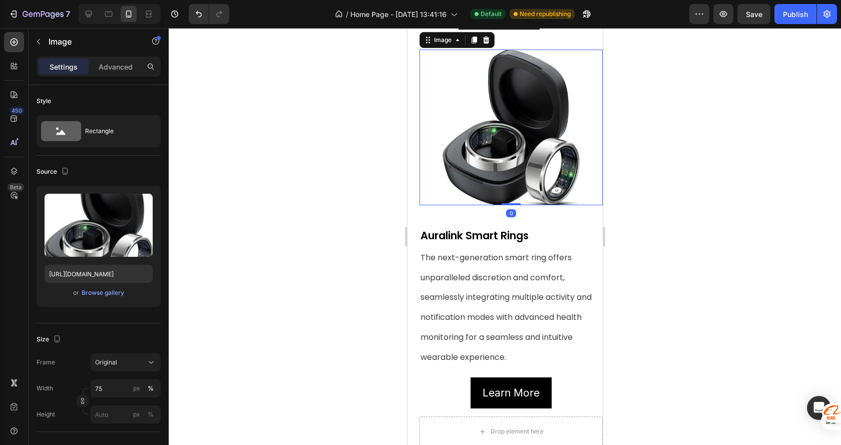
drag, startPoint x: 637, startPoint y: 178, endPoint x: 635, endPoint y: 186, distance: 8.3
click at [637, 178] on div at bounding box center [505, 236] width 672 height 417
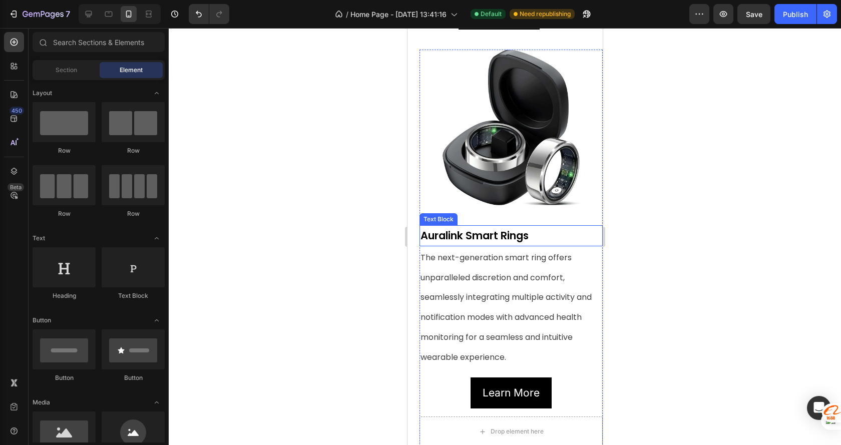
click at [551, 239] on p "Auralink Smart Rings" at bounding box center [510, 235] width 181 height 19
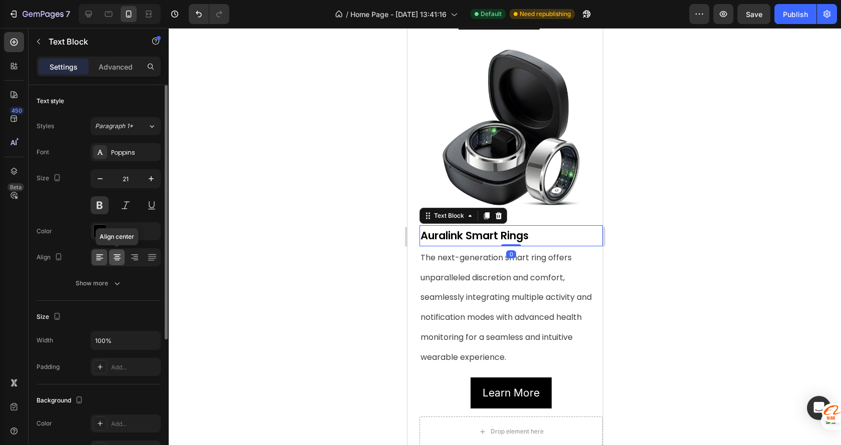
click at [114, 258] on icon at bounding box center [117, 258] width 7 height 1
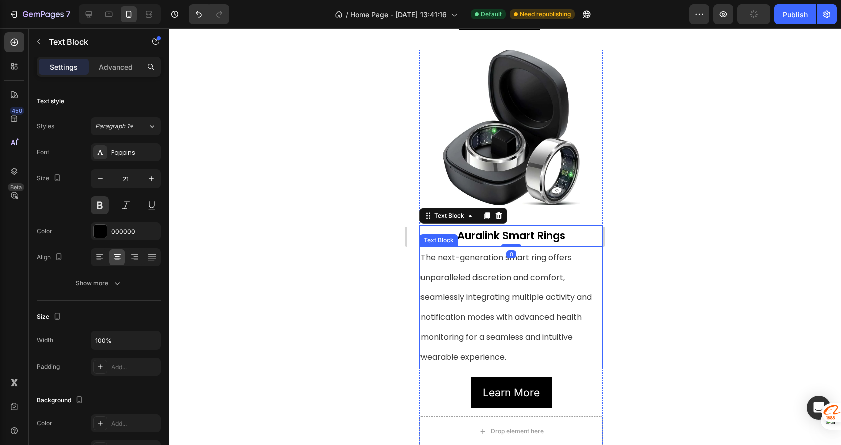
click at [567, 327] on span "The next-generation smart ring offers unparalleled discretion and comfort, seam…" at bounding box center [505, 307] width 171 height 111
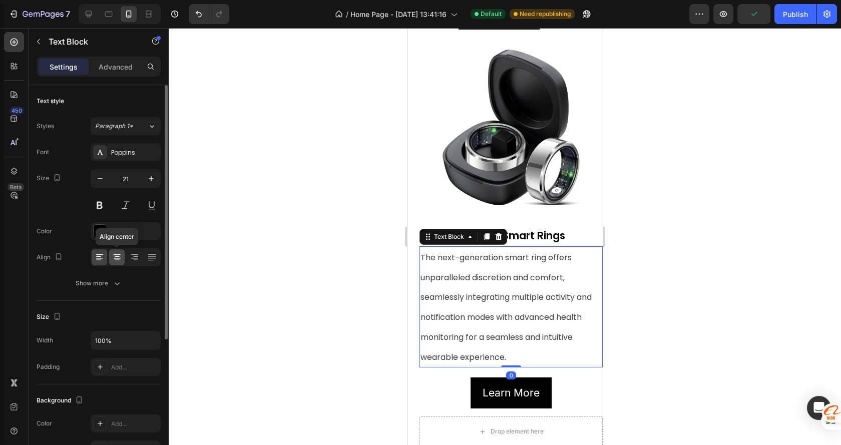
click at [119, 263] on div at bounding box center [117, 257] width 16 height 16
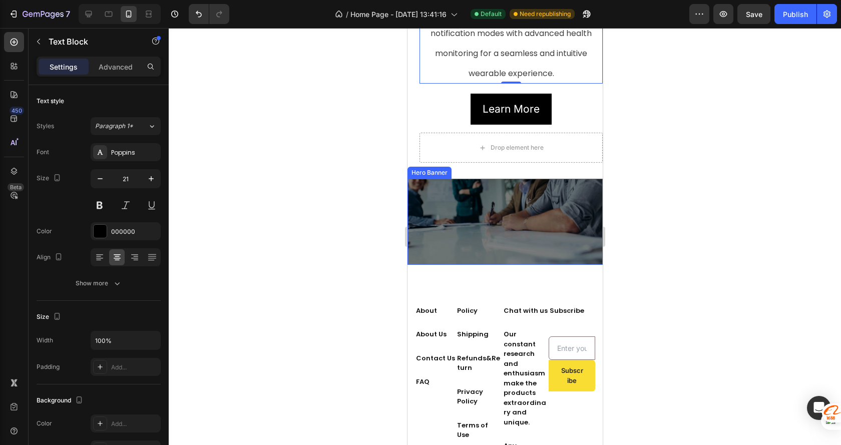
scroll to position [976, 0]
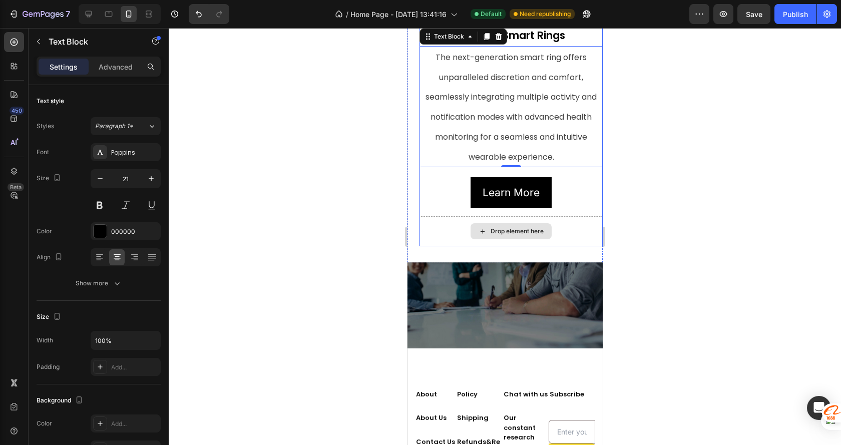
click at [557, 242] on div "Drop element here" at bounding box center [510, 231] width 183 height 30
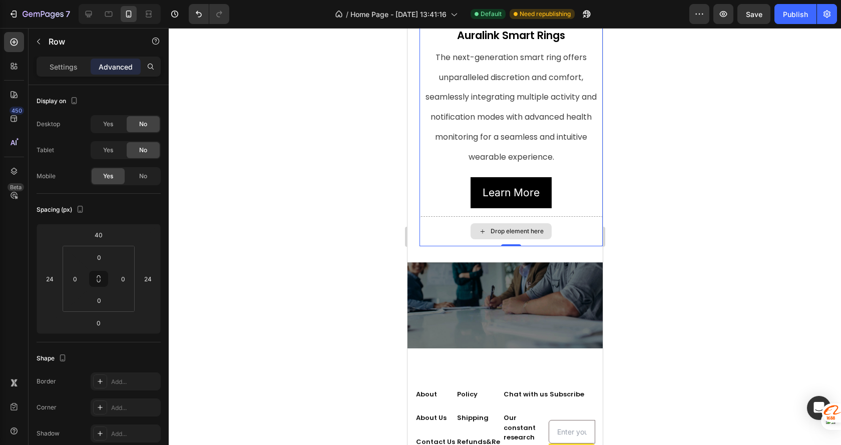
click at [449, 241] on div "Drop element here" at bounding box center [510, 231] width 183 height 30
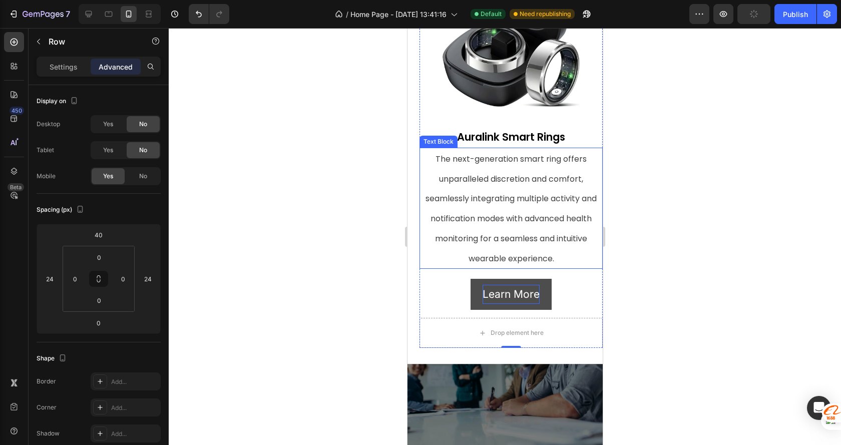
scroll to position [926, 0]
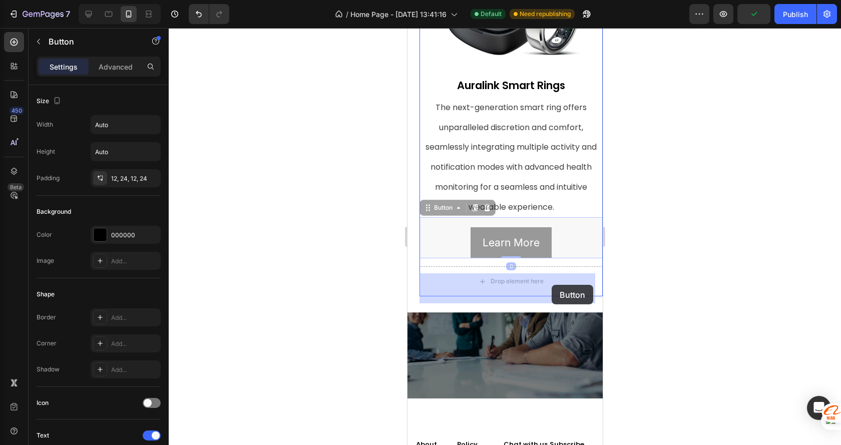
drag, startPoint x: 565, startPoint y: 235, endPoint x: 550, endPoint y: 287, distance: 54.3
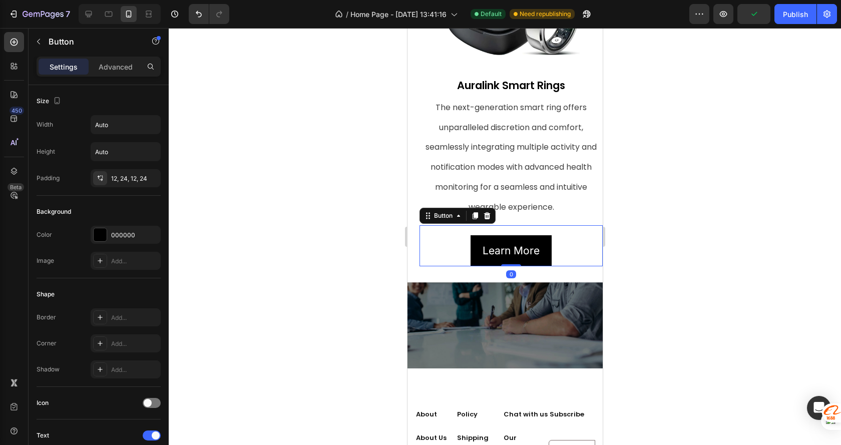
click at [629, 266] on div at bounding box center [505, 236] width 672 height 417
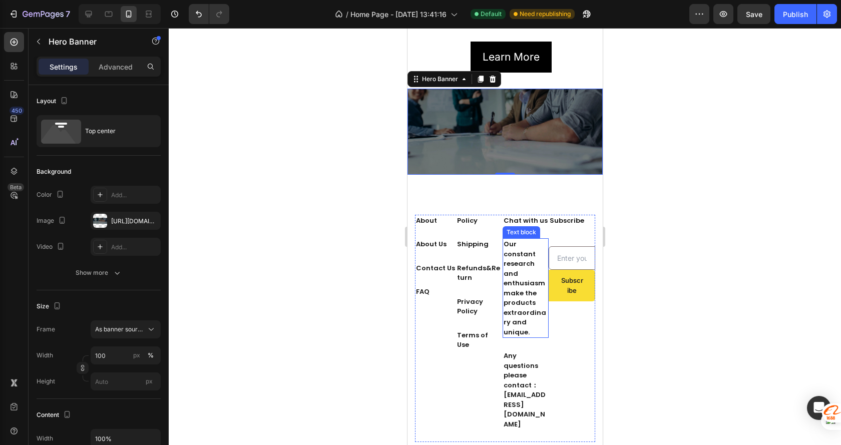
scroll to position [1126, 0]
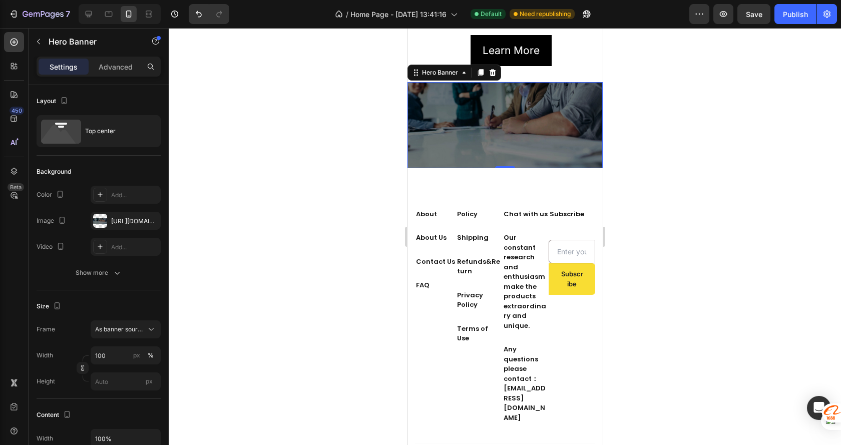
click at [506, 140] on div "about us Heading Our unwavering belief in constant innovation and top-notch ser…" at bounding box center [505, 277] width 180 height 320
click at [548, 131] on div "about us Heading Our unwavering belief in constant innovation and top-notch ser…" at bounding box center [505, 277] width 180 height 320
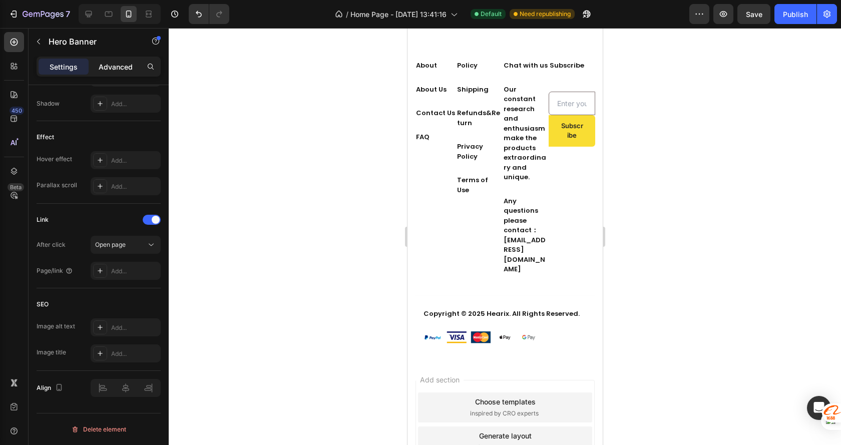
scroll to position [1111, 0]
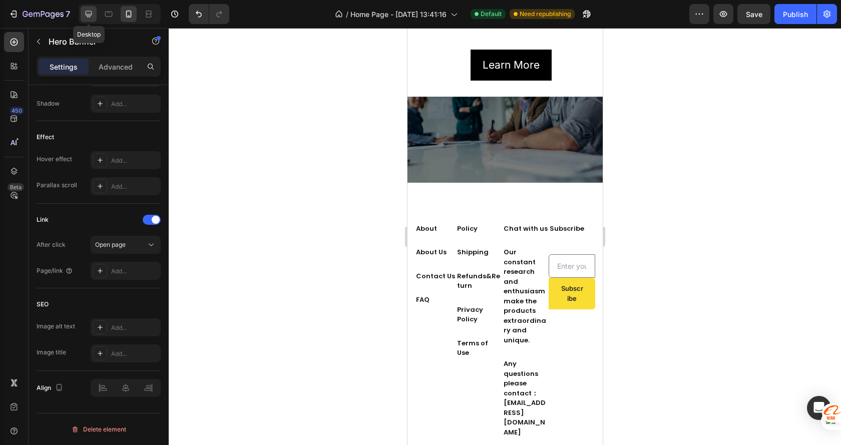
click at [84, 9] on icon at bounding box center [89, 14] width 10 height 10
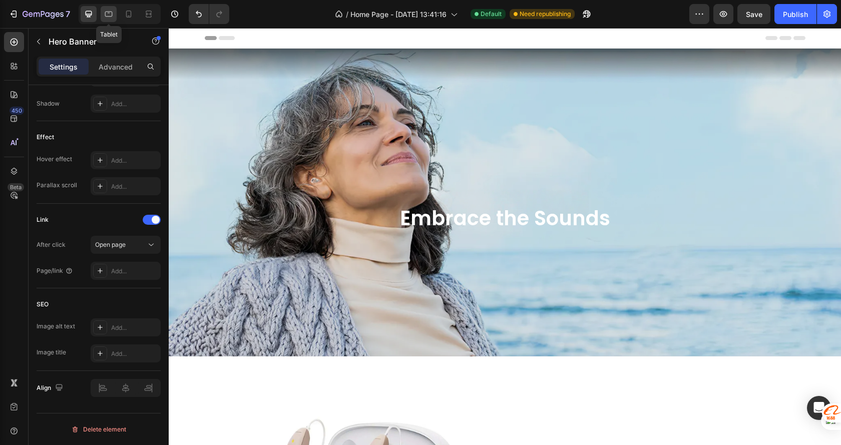
click at [108, 14] on icon at bounding box center [109, 14] width 10 height 10
type input "100%"
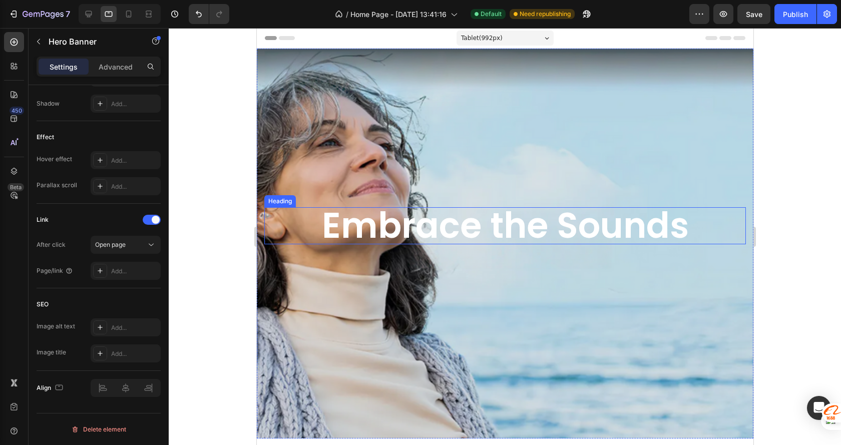
click at [429, 233] on h2 "Embrace the Sounds" at bounding box center [505, 225] width 482 height 37
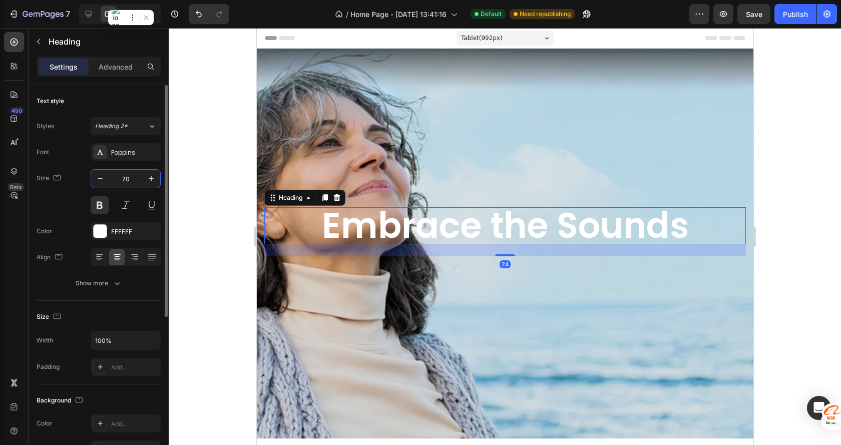
click at [130, 180] on input "70" at bounding box center [125, 179] width 33 height 18
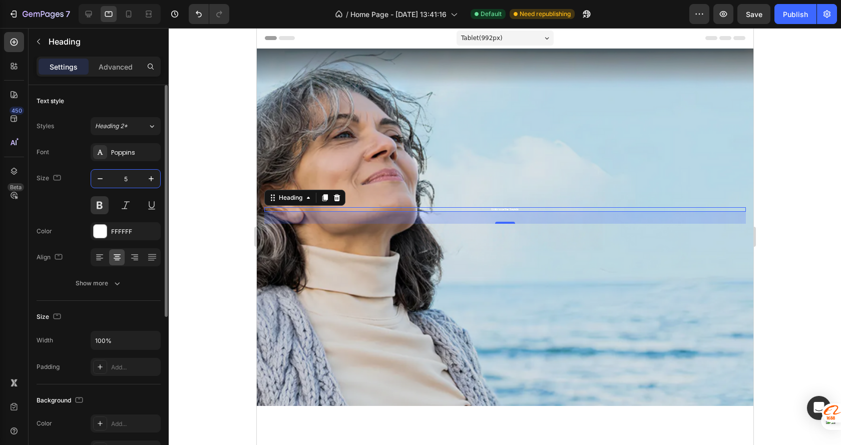
type input "54"
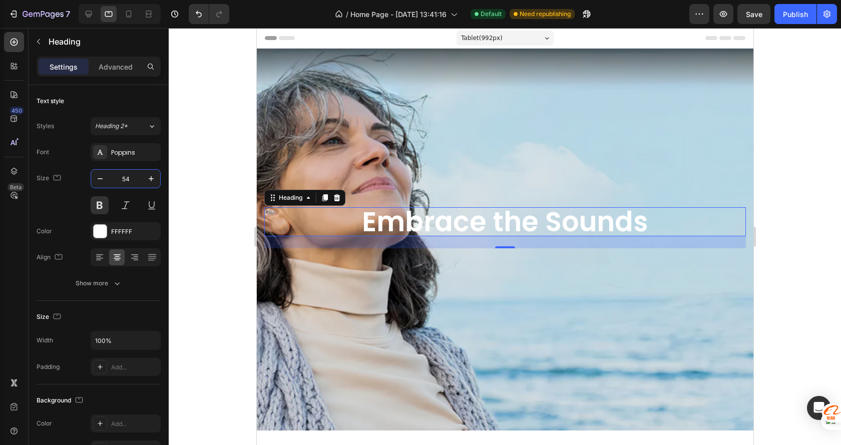
click at [764, 238] on div at bounding box center [505, 236] width 672 height 417
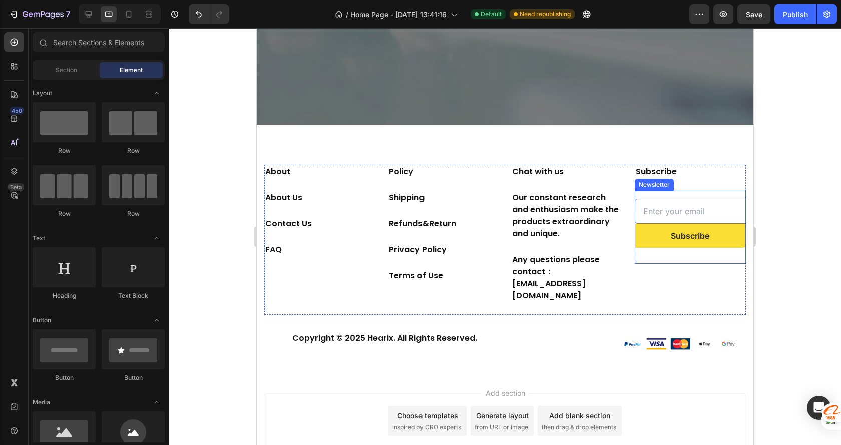
scroll to position [1435, 0]
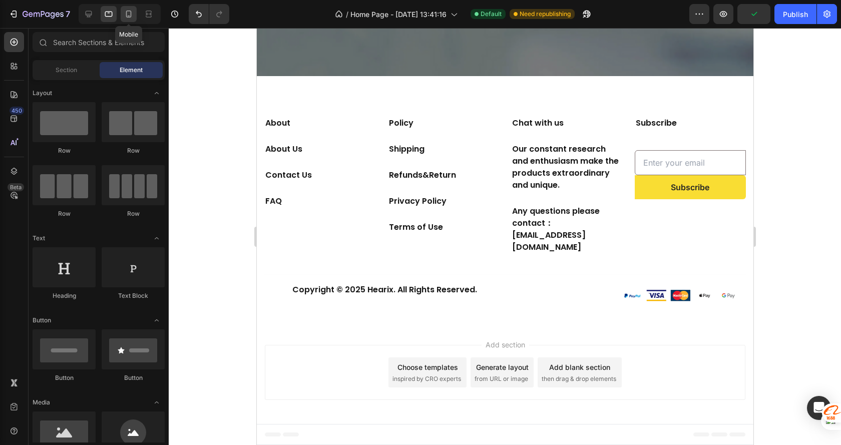
click at [124, 14] on icon at bounding box center [129, 14] width 10 height 10
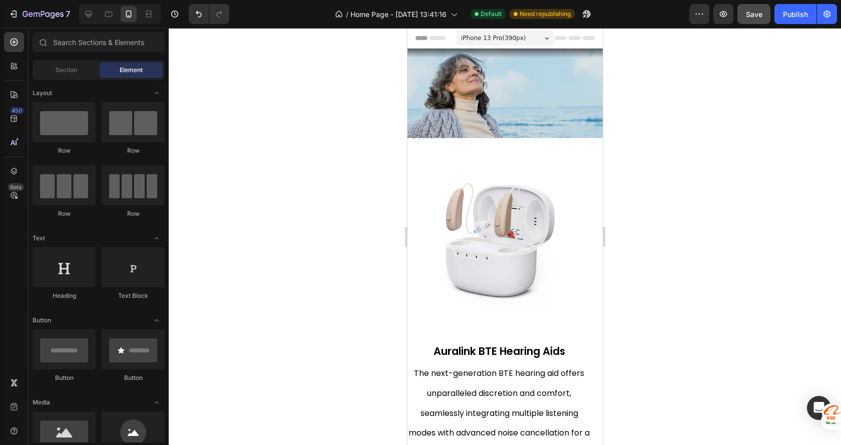
click at [756, 12] on span "Save" at bounding box center [754, 14] width 17 height 9
click at [232, 126] on div at bounding box center [505, 236] width 672 height 417
click at [801, 20] on button "Publish" at bounding box center [795, 14] width 42 height 20
click at [239, 80] on div at bounding box center [505, 236] width 672 height 417
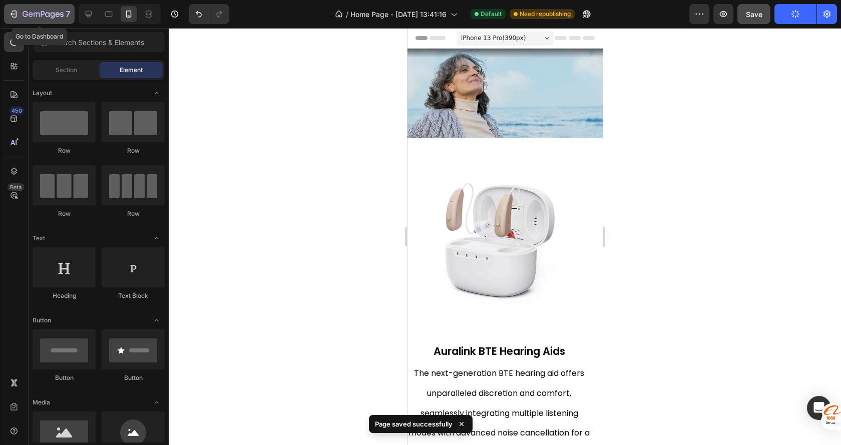
click at [49, 16] on icon "button" at bounding box center [47, 14] width 5 height 5
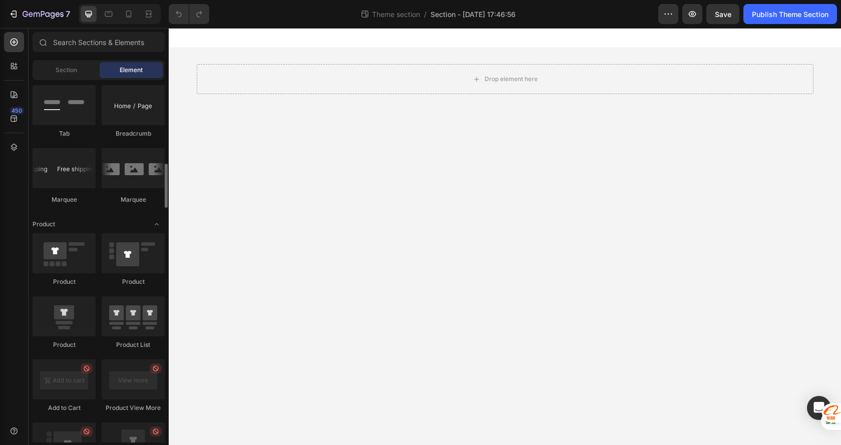
scroll to position [843, 0]
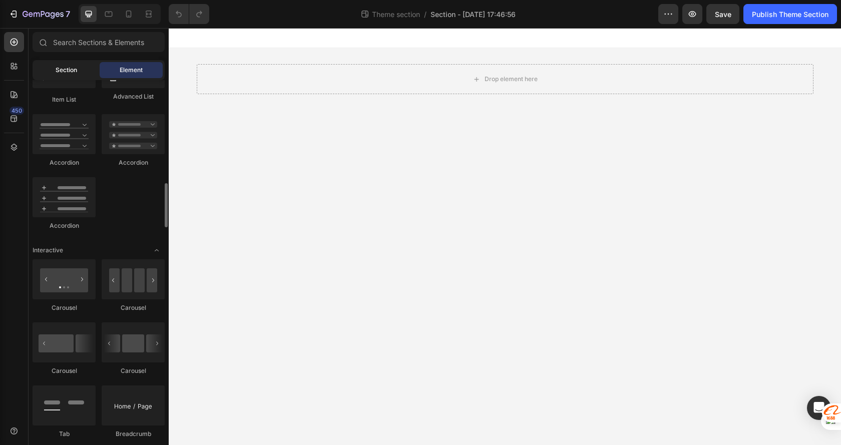
click at [70, 76] on div "Section" at bounding box center [66, 70] width 63 height 16
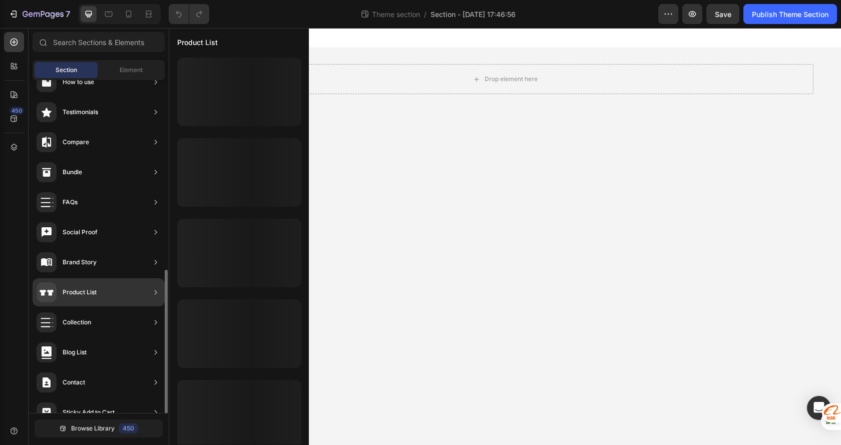
scroll to position [248, 0]
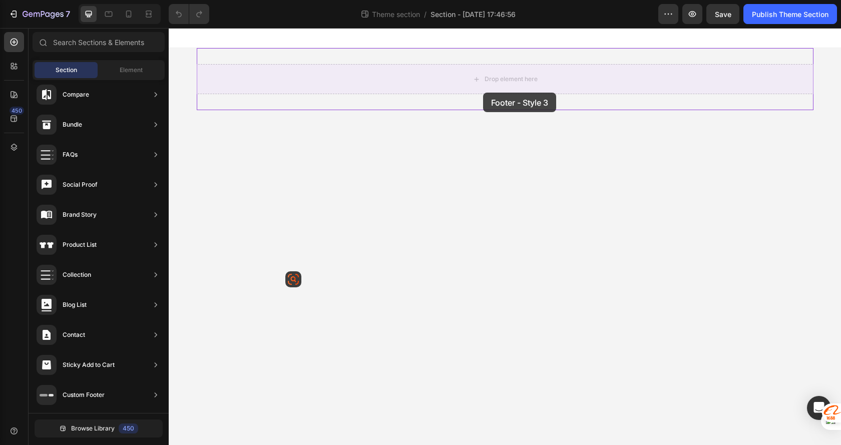
drag, startPoint x: 408, startPoint y: 288, endPoint x: 483, endPoint y: 92, distance: 209.9
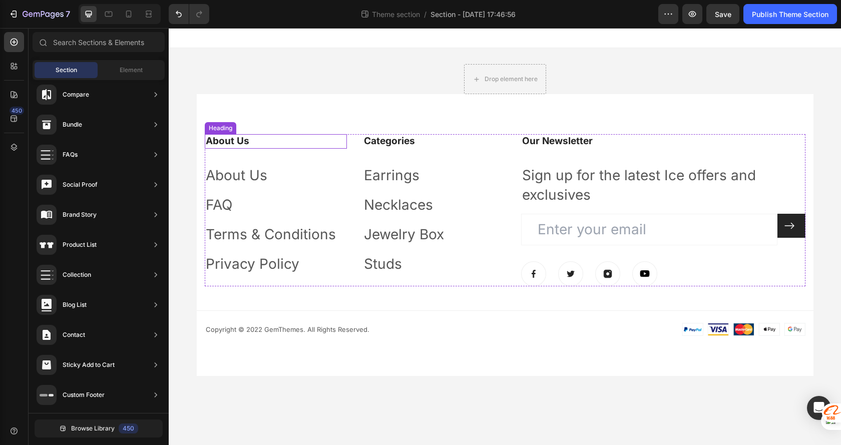
click at [237, 145] on p "About Us" at bounding box center [276, 141] width 140 height 13
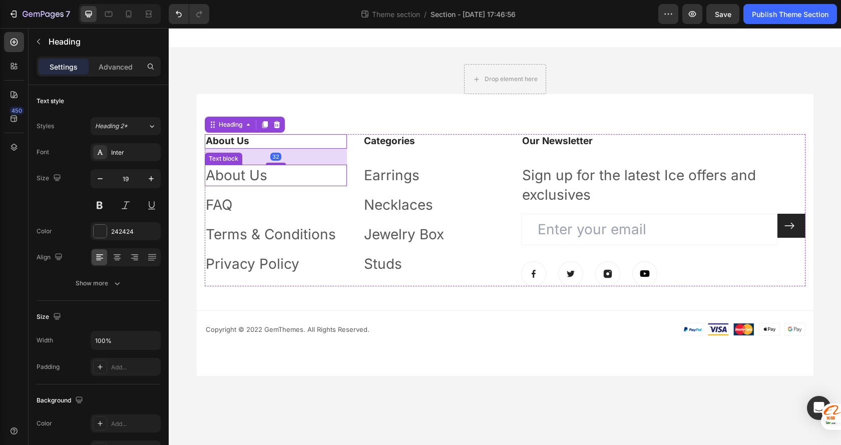
click at [269, 166] on p "About Us" at bounding box center [276, 176] width 140 height 20
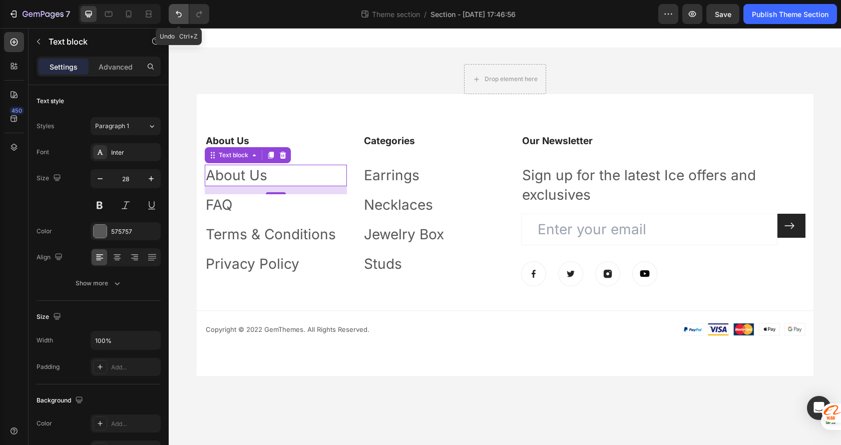
click at [178, 15] on icon "Undo/Redo" at bounding box center [179, 14] width 10 height 10
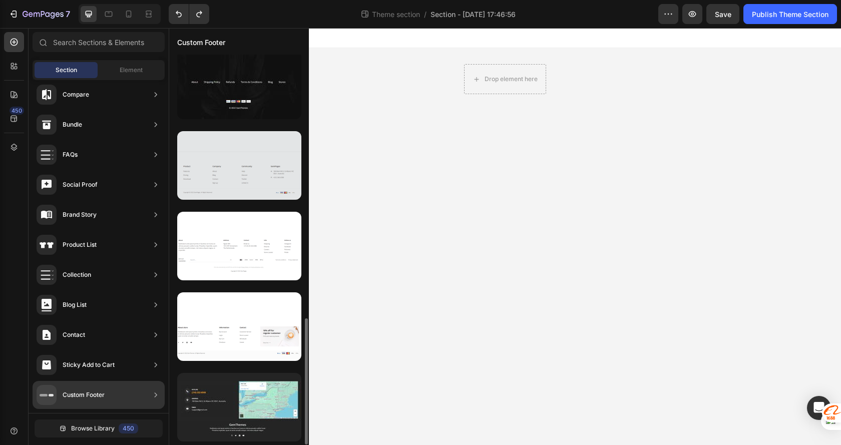
scroll to position [713, 0]
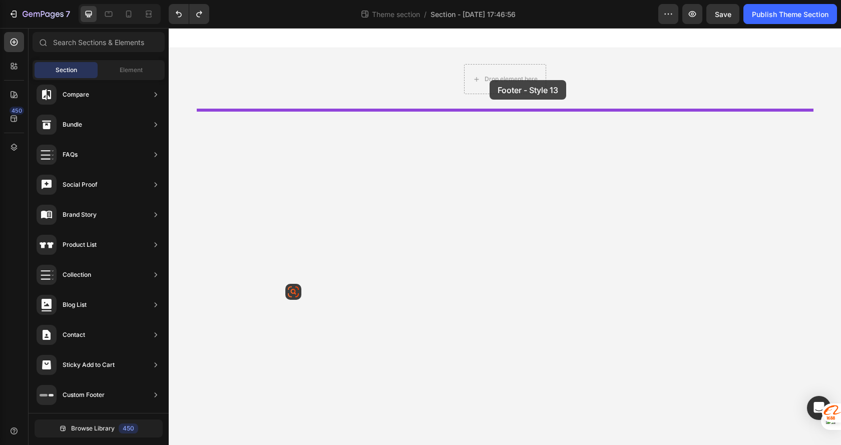
drag, startPoint x: 405, startPoint y: 307, endPoint x: 490, endPoint y: 80, distance: 242.5
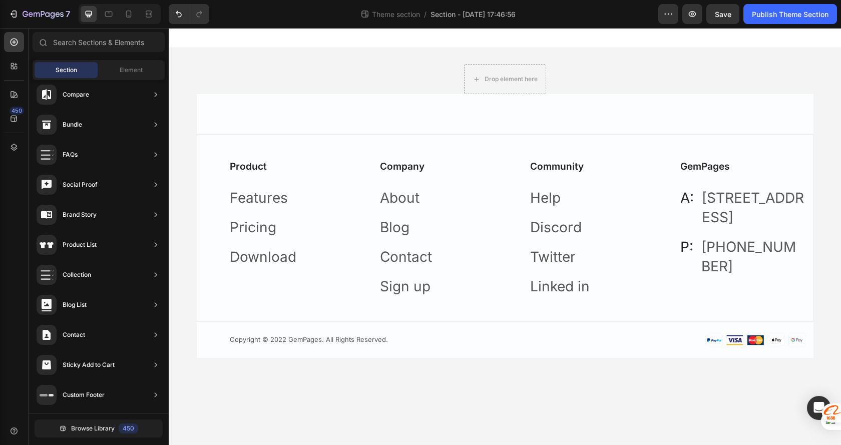
scroll to position [0, 0]
click at [35, 10] on div "7" at bounding box center [47, 14] width 48 height 12
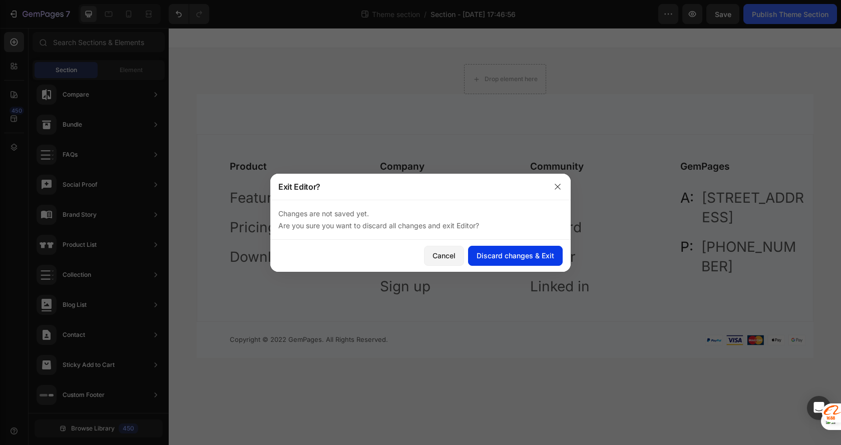
click at [501, 258] on div "Discard changes & Exit" at bounding box center [516, 255] width 78 height 11
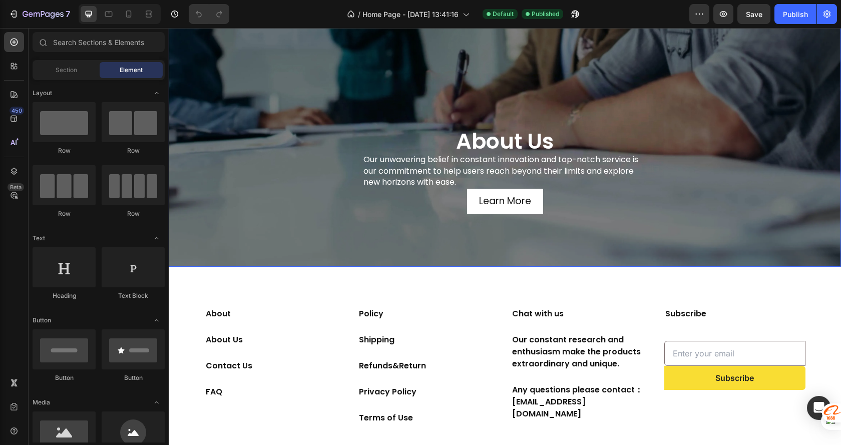
scroll to position [1140, 0]
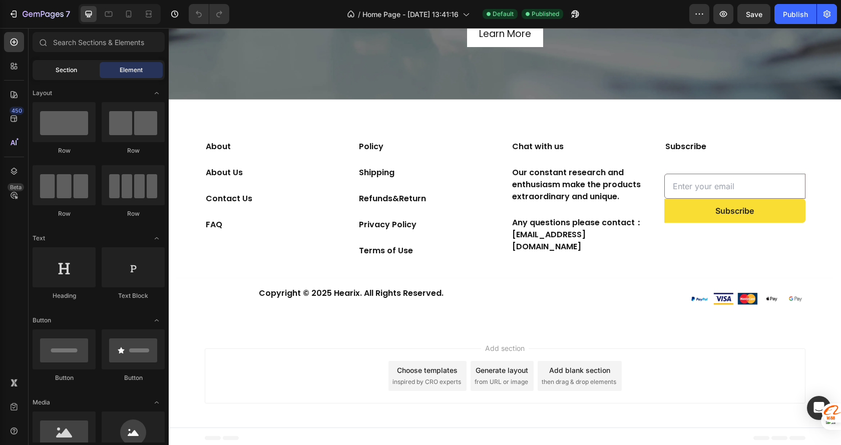
click at [72, 71] on span "Section" at bounding box center [67, 70] width 22 height 9
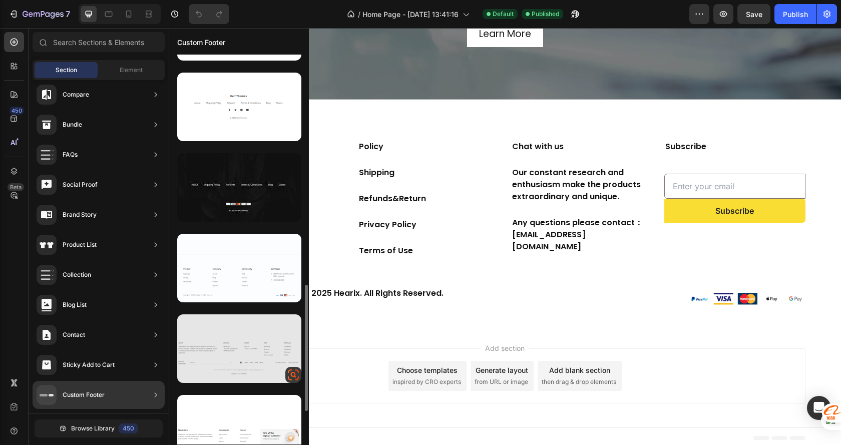
scroll to position [810, 0]
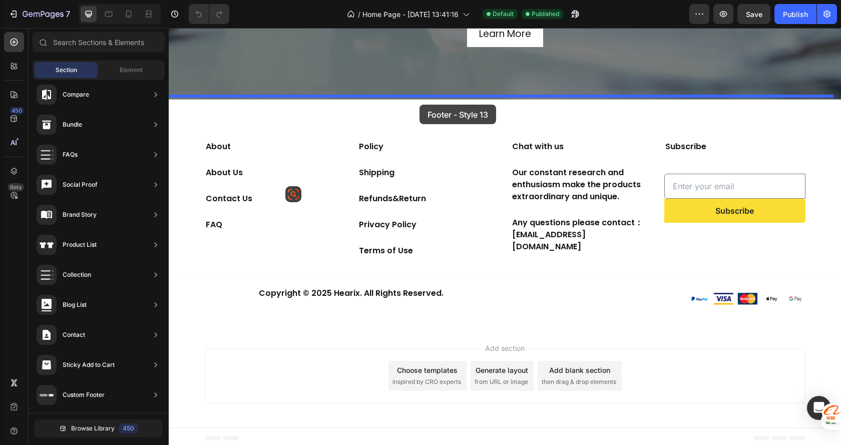
drag, startPoint x: 410, startPoint y: 218, endPoint x: 420, endPoint y: 105, distance: 113.5
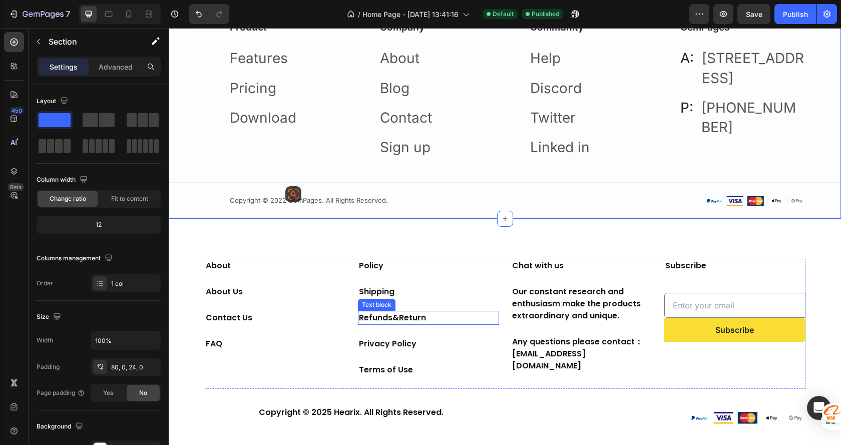
scroll to position [1190, 0]
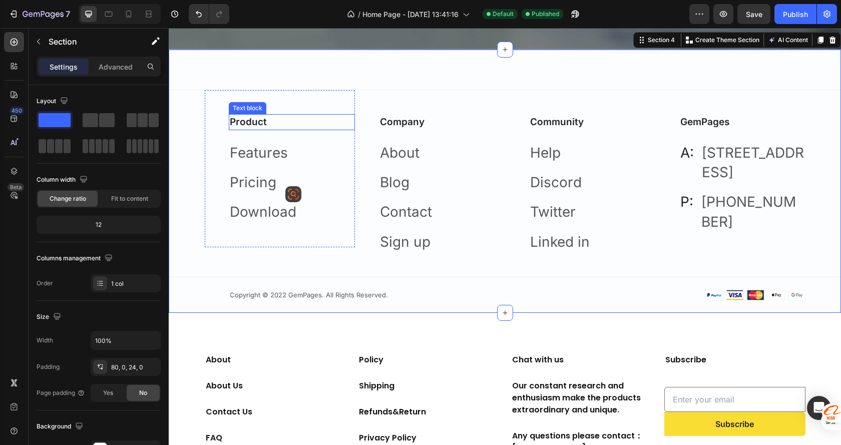
click at [239, 115] on p "Product" at bounding box center [292, 122] width 124 height 15
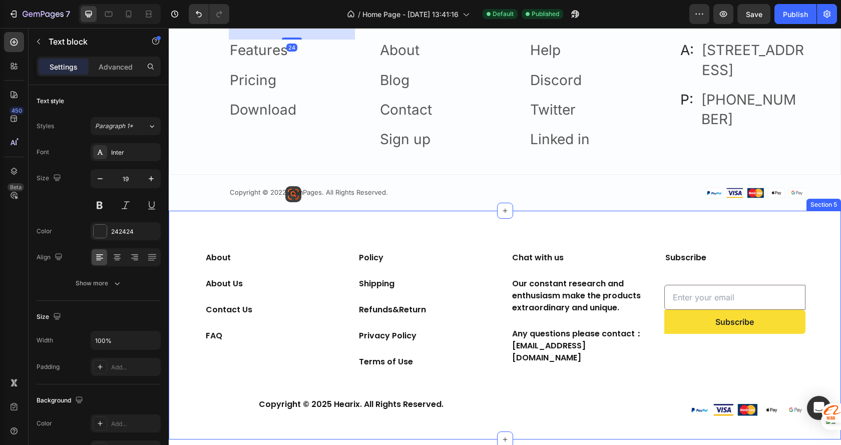
scroll to position [1290, 0]
click at [488, 231] on div "About Text block About Us Text block Contact Us Text block FAQ Text block Polic…" at bounding box center [505, 324] width 672 height 229
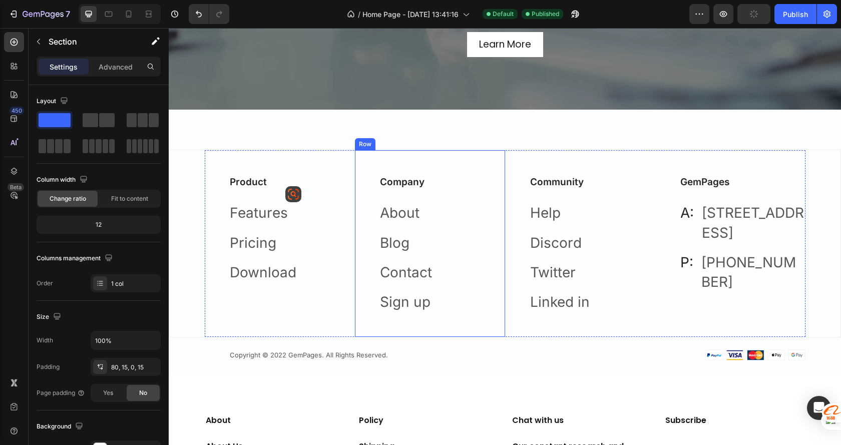
scroll to position [1063, 0]
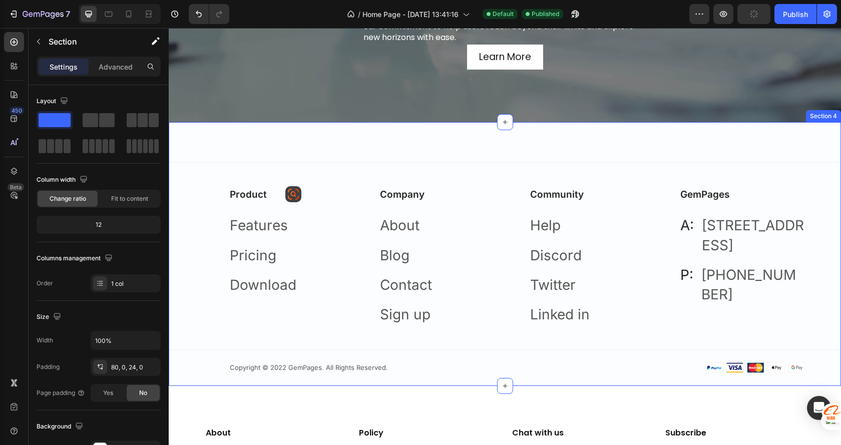
click at [302, 139] on div "Product Text block Features Text block Pricing Text block Download Text block R…" at bounding box center [505, 254] width 672 height 264
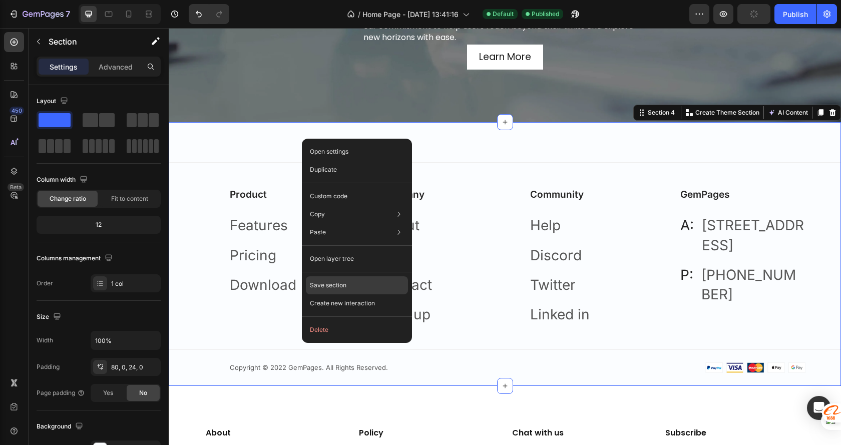
click at [364, 284] on div "Save section" at bounding box center [357, 285] width 102 height 18
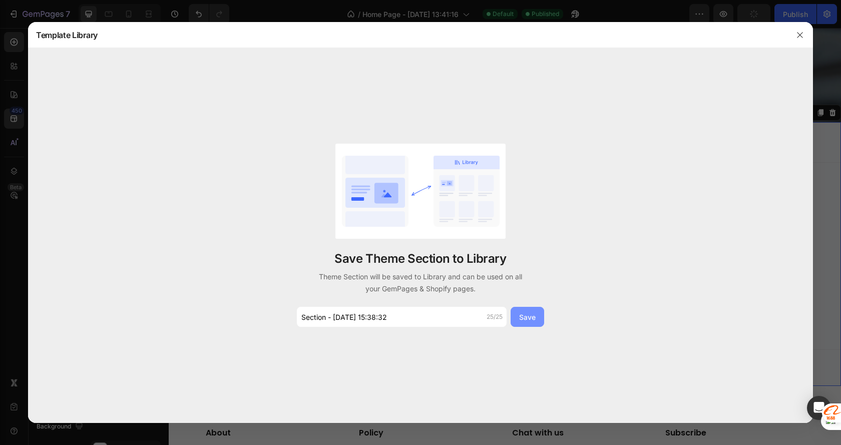
click at [537, 319] on button "Save" at bounding box center [528, 317] width 34 height 20
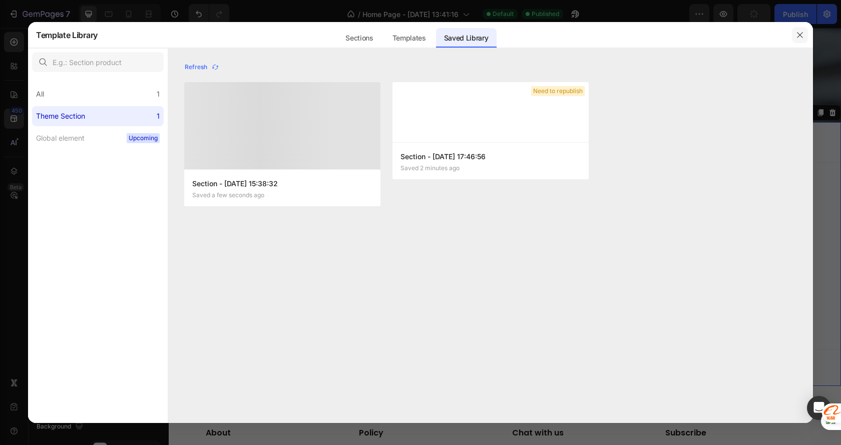
click at [804, 31] on button "button" at bounding box center [800, 35] width 16 height 16
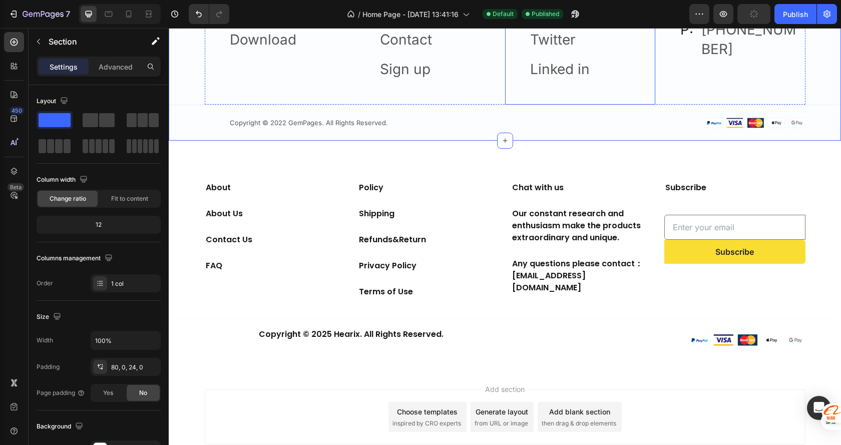
scroll to position [1313, 0]
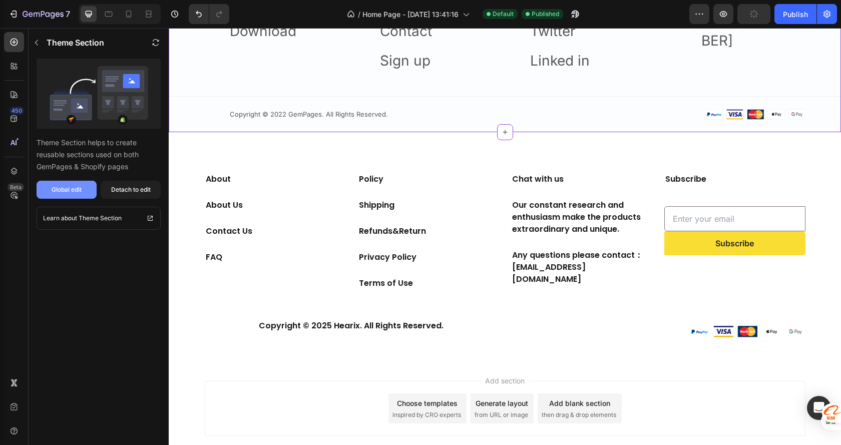
click at [76, 186] on div "Global edit" at bounding box center [67, 189] width 30 height 9
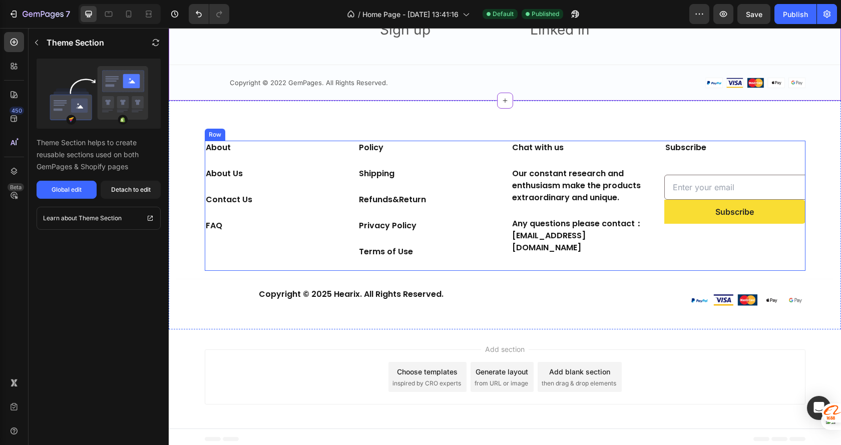
scroll to position [1057, 0]
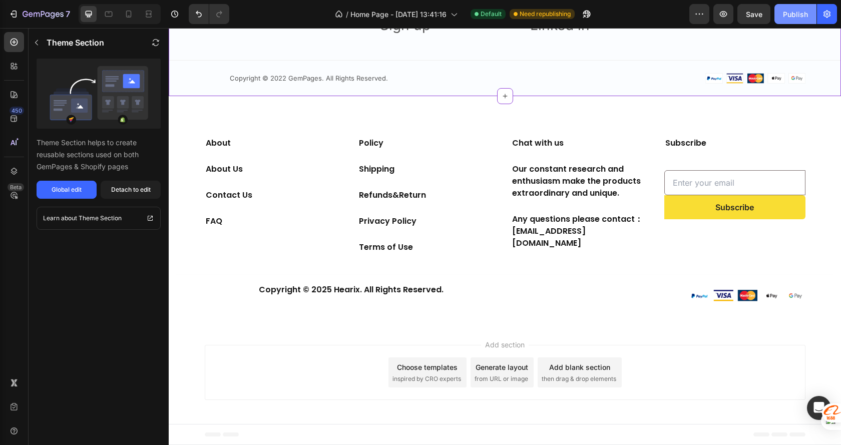
click at [790, 7] on button "Publish" at bounding box center [795, 14] width 42 height 20
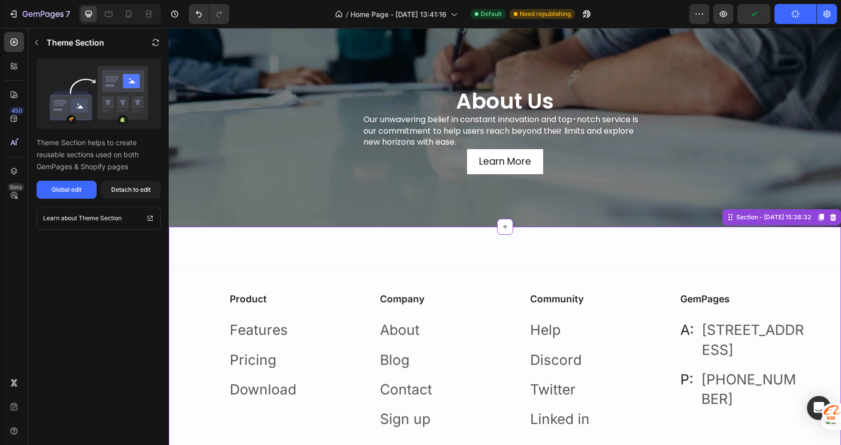
scroll to position [784, 0]
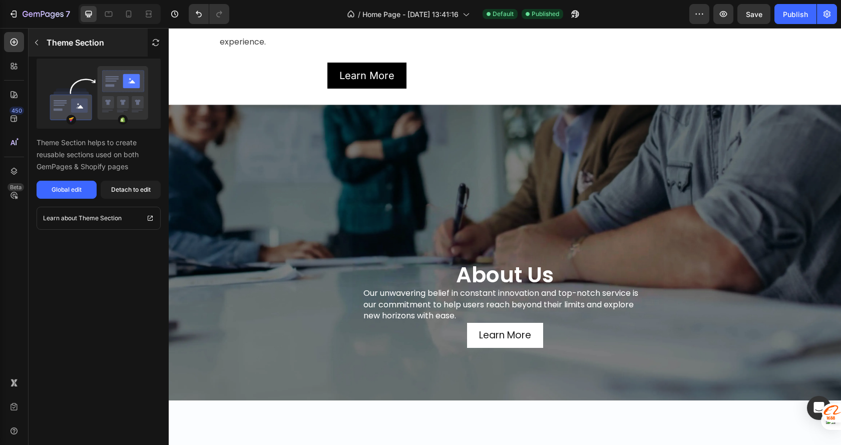
click at [39, 39] on icon "button" at bounding box center [37, 43] width 8 height 8
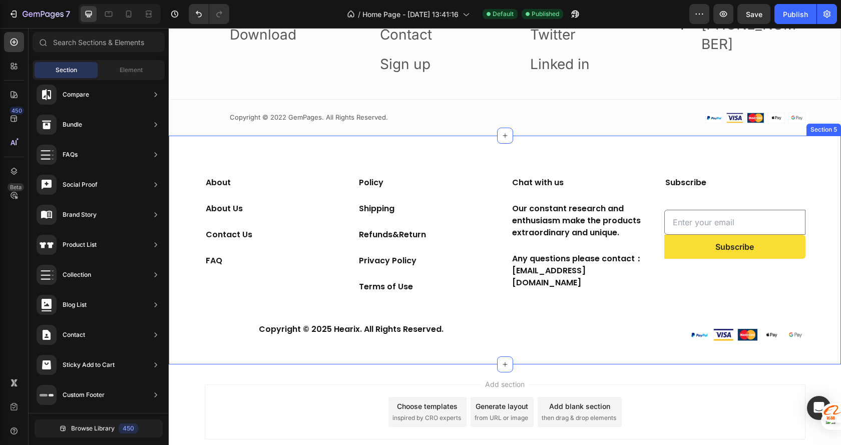
scroll to position [1404, 0]
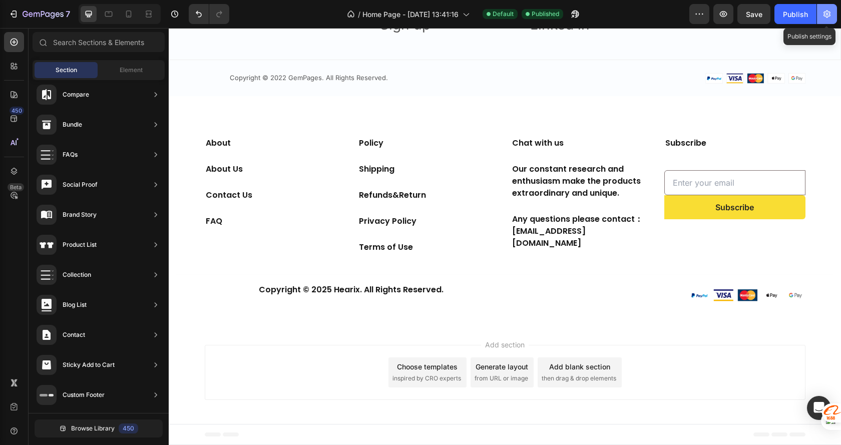
click at [824, 15] on icon "button" at bounding box center [827, 15] width 7 height 8
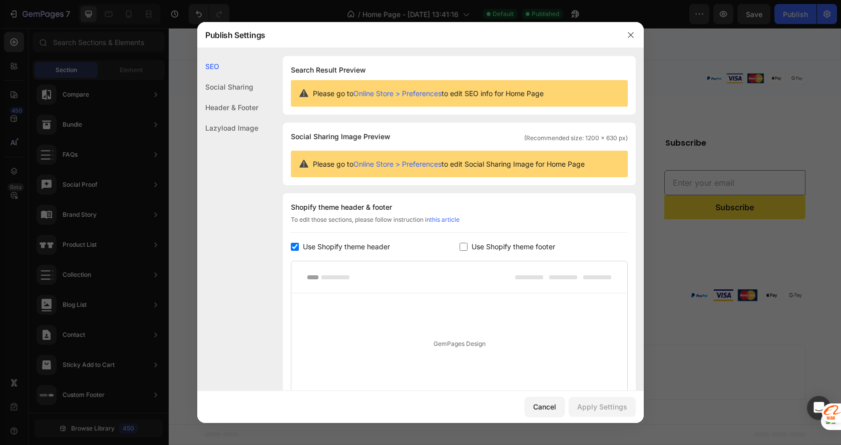
click at [460, 249] on input "checkbox" at bounding box center [464, 247] width 8 height 8
checkbox input "true"
click at [600, 404] on div "Apply Settings" at bounding box center [602, 406] width 50 height 11
click at [631, 35] on icon "button" at bounding box center [631, 35] width 6 height 6
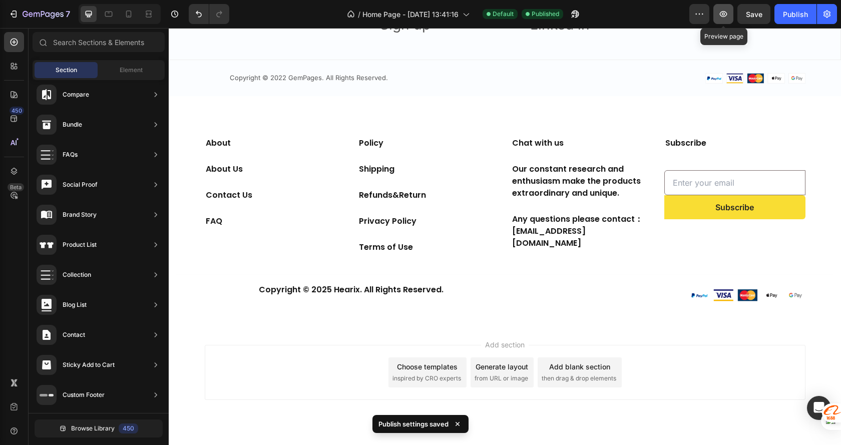
click at [725, 10] on icon "button" at bounding box center [723, 14] width 10 height 10
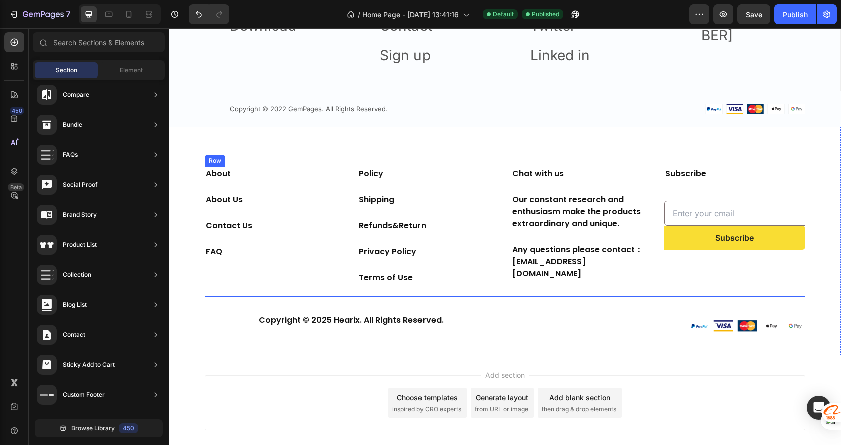
scroll to position [1373, 0]
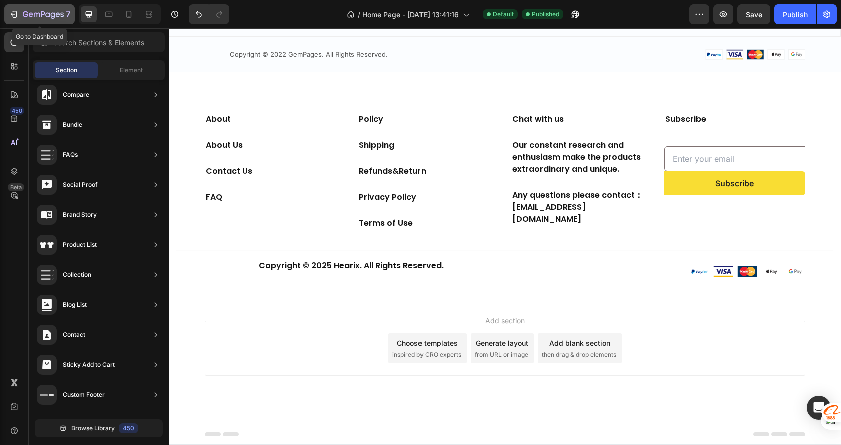
click at [42, 13] on icon "button" at bounding box center [43, 15] width 41 height 9
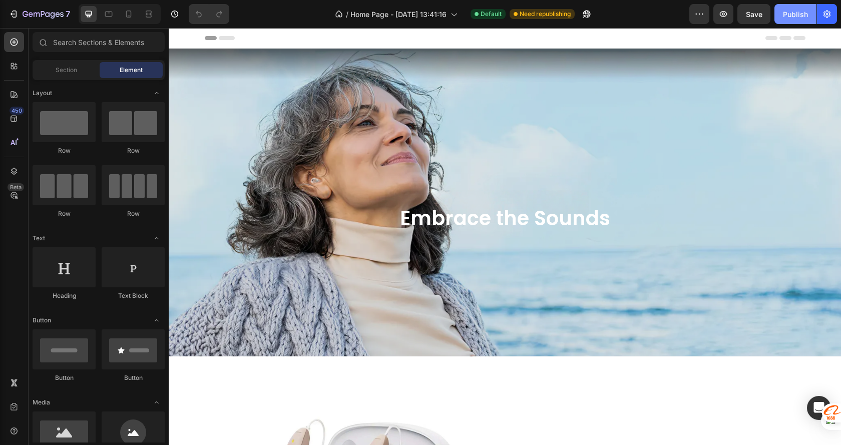
click at [793, 12] on div "Publish" at bounding box center [795, 14] width 25 height 11
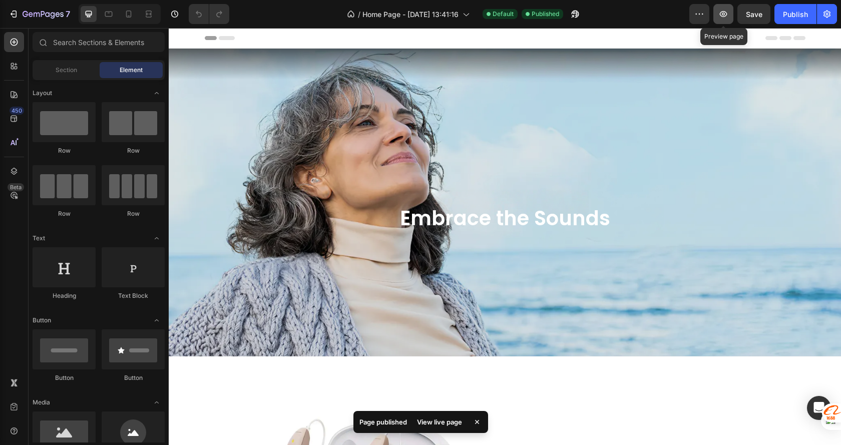
click at [722, 12] on icon "button" at bounding box center [723, 14] width 10 height 10
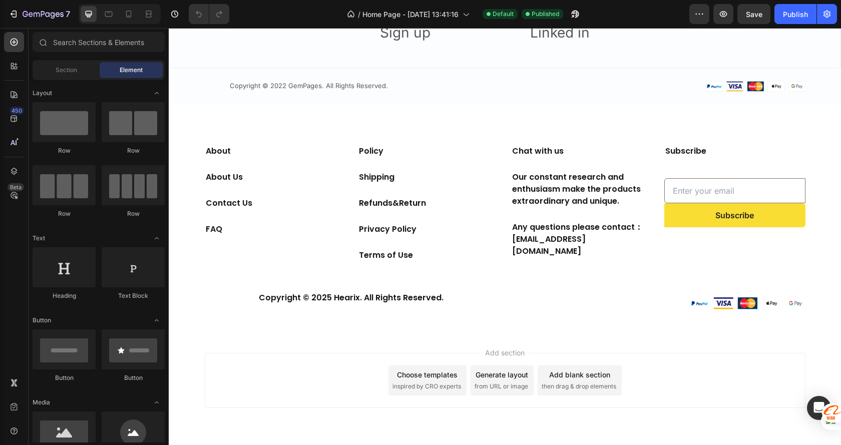
scroll to position [1428, 0]
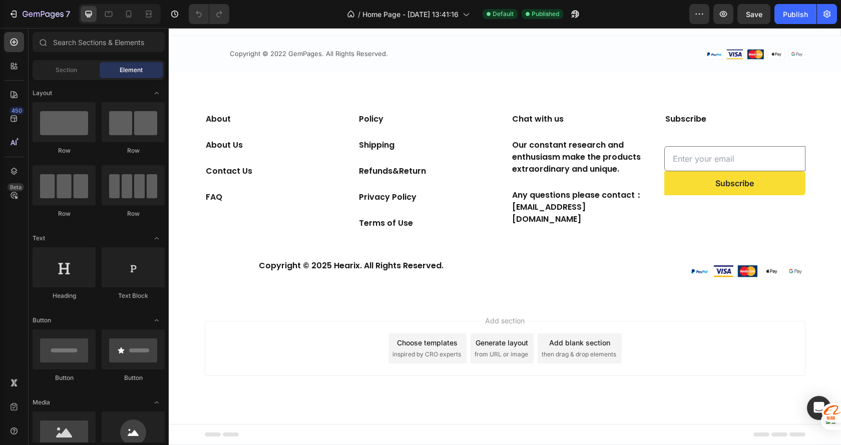
click at [502, 347] on div "Generate layout" at bounding box center [502, 342] width 53 height 11
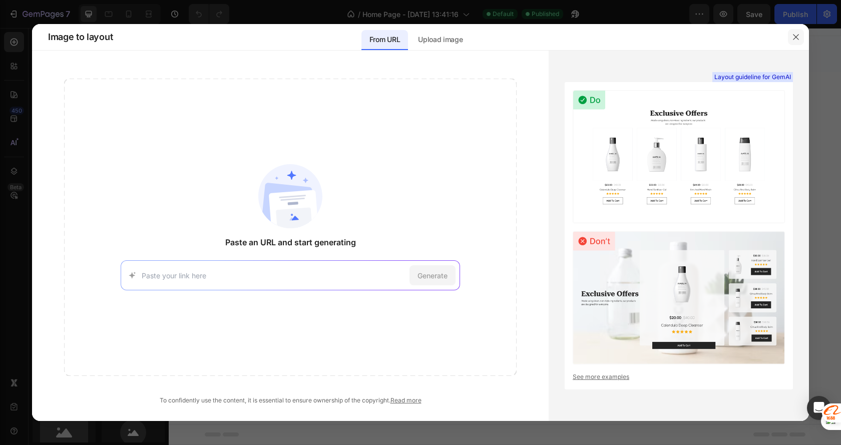
click at [795, 39] on icon "button" at bounding box center [796, 37] width 8 height 8
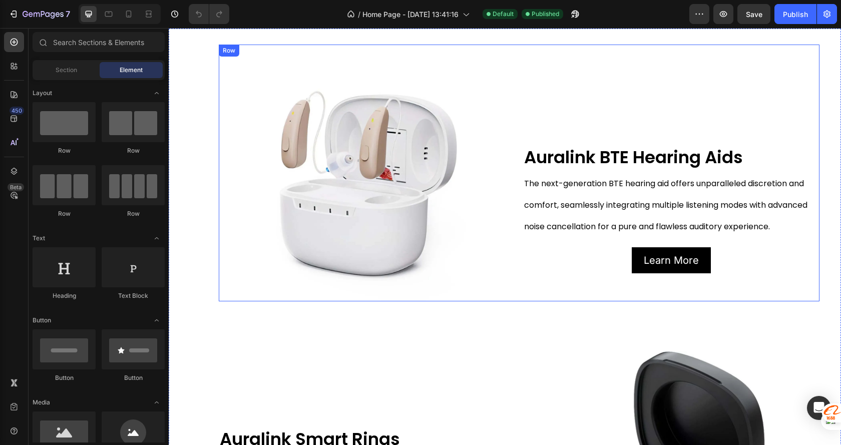
scroll to position [0, 0]
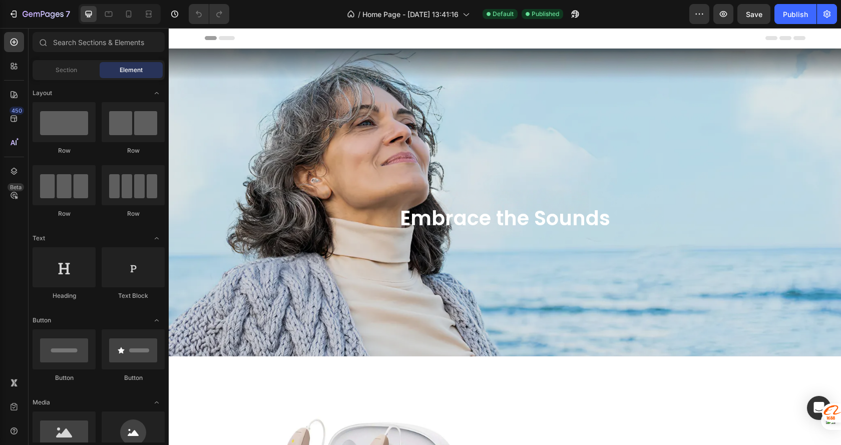
click at [189, 36] on span "Header" at bounding box center [199, 38] width 22 height 10
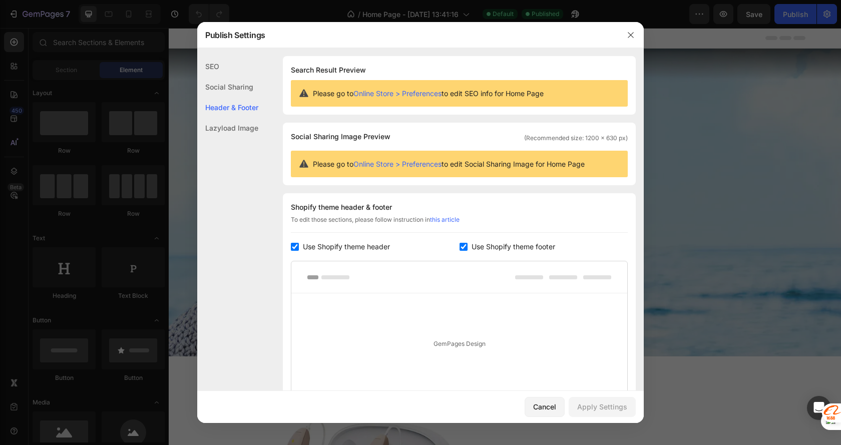
scroll to position [118, 0]
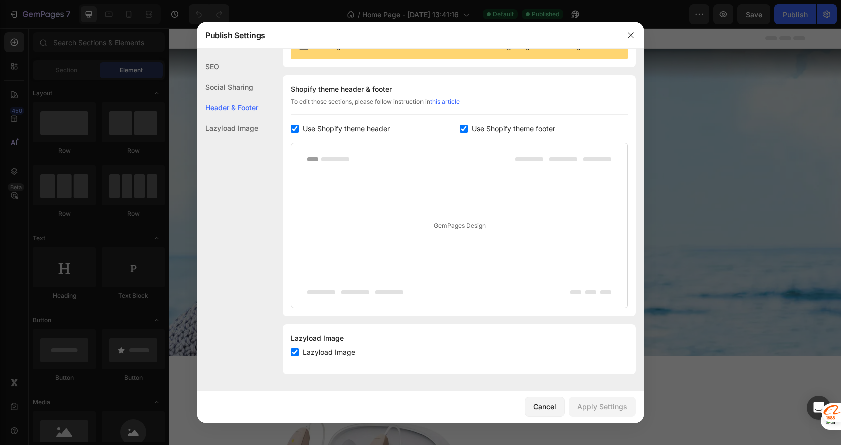
click at [224, 97] on div "Social Sharing" at bounding box center [227, 107] width 61 height 21
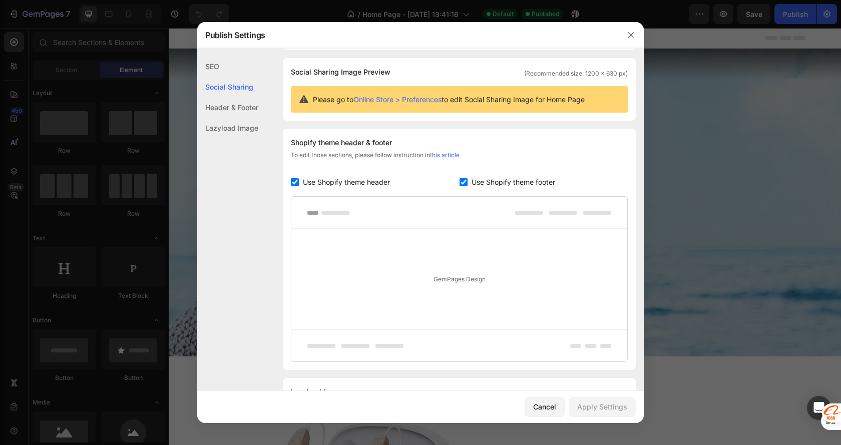
click at [224, 77] on div "SEO" at bounding box center [227, 87] width 61 height 21
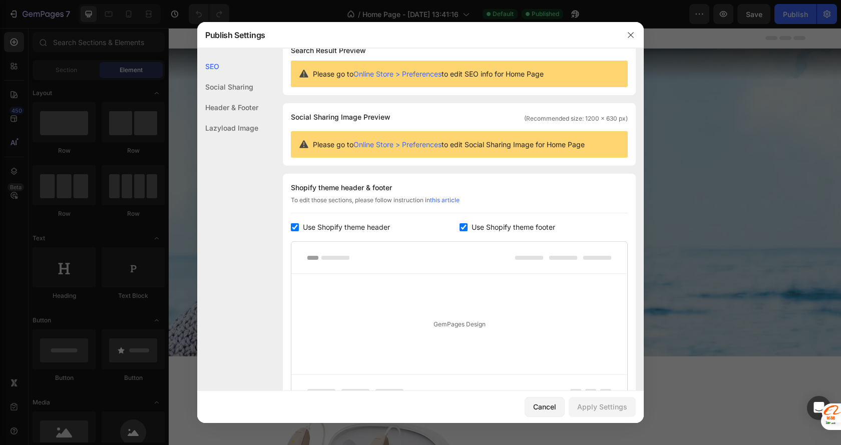
scroll to position [0, 0]
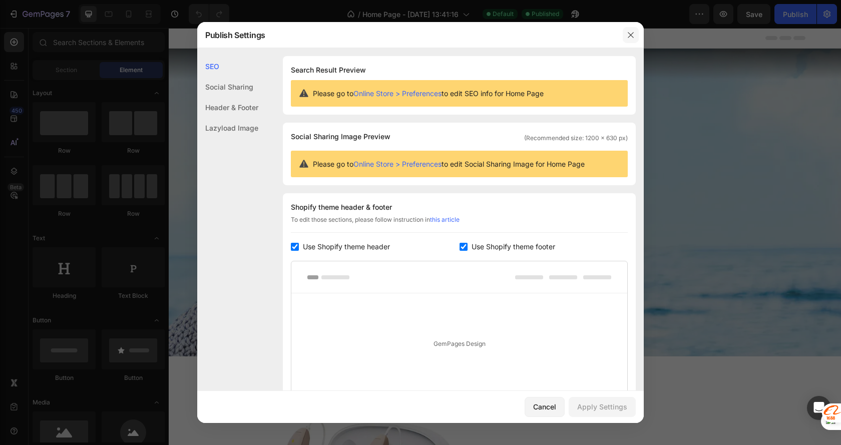
drag, startPoint x: 635, startPoint y: 36, endPoint x: 464, endPoint y: 7, distance: 173.7
click at [635, 36] on button "button" at bounding box center [631, 35] width 16 height 16
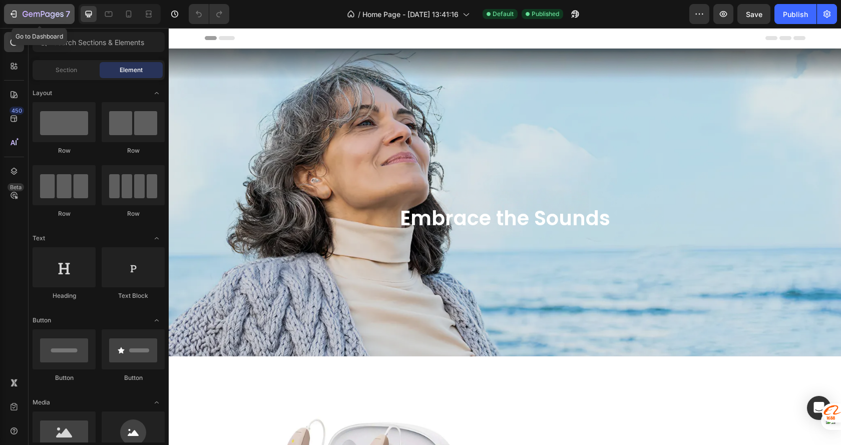
click at [33, 17] on icon "button" at bounding box center [43, 15] width 41 height 9
